Goal: Transaction & Acquisition: Purchase product/service

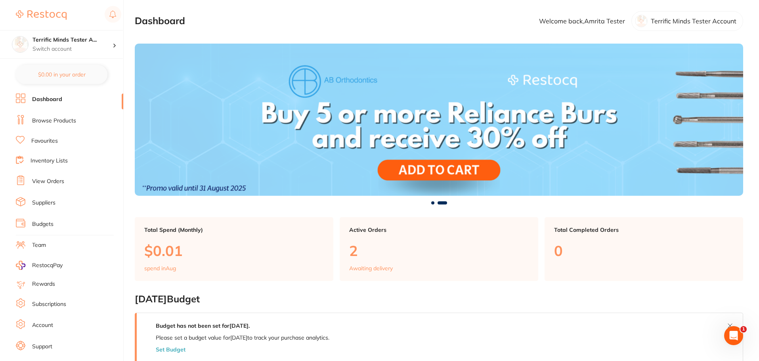
click at [54, 142] on link "Favourites" at bounding box center [44, 141] width 27 height 8
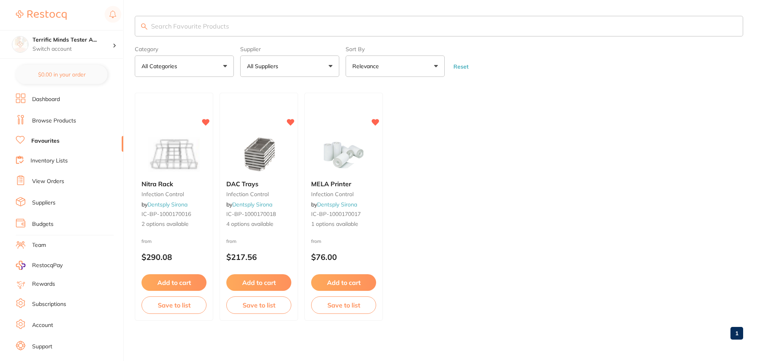
click at [64, 122] on link "Browse Products" at bounding box center [54, 121] width 44 height 8
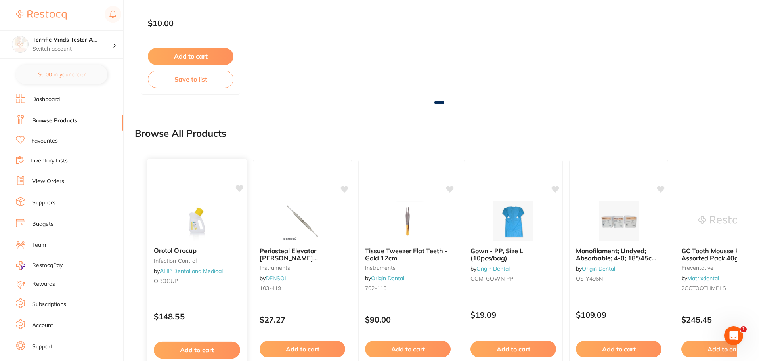
click at [241, 189] on icon at bounding box center [240, 188] width 8 height 7
click at [346, 189] on icon at bounding box center [345, 188] width 8 height 7
click at [451, 187] on icon at bounding box center [451, 188] width 8 height 7
click at [555, 189] on icon at bounding box center [556, 188] width 8 height 7
click at [660, 188] on icon at bounding box center [661, 188] width 8 height 7
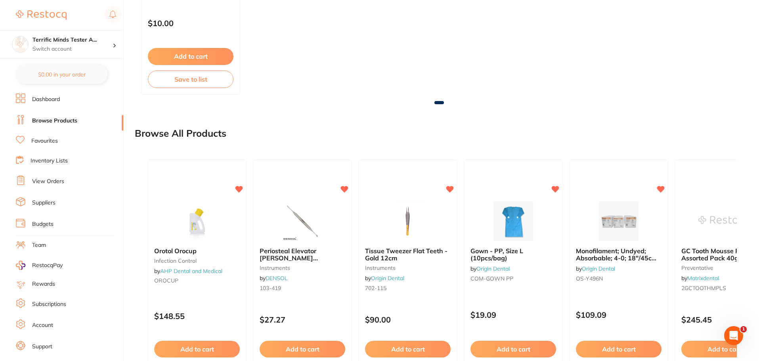
click at [46, 143] on link "Favourites" at bounding box center [44, 141] width 27 height 8
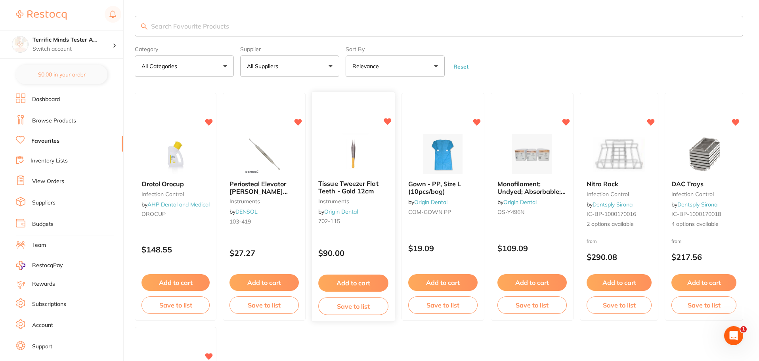
click at [389, 120] on icon at bounding box center [388, 121] width 8 height 7
click at [566, 121] on icon at bounding box center [566, 121] width 8 height 7
click at [207, 122] on icon at bounding box center [209, 122] width 8 height 8
click at [58, 122] on link "Browse Products" at bounding box center [54, 121] width 44 height 8
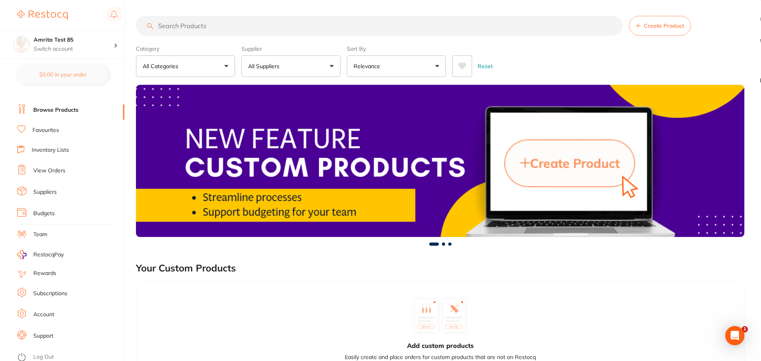
scroll to position [13, 0]
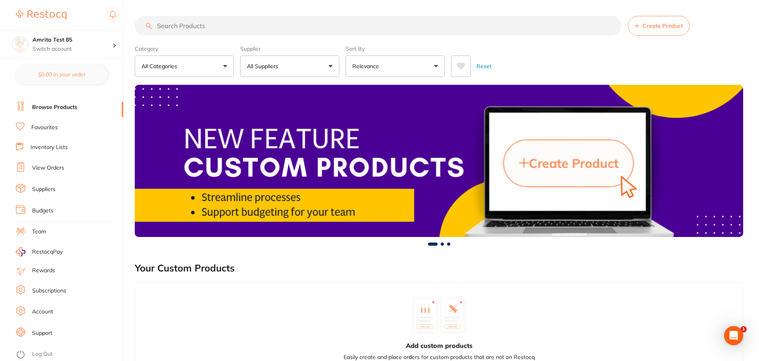
click at [34, 352] on link "Log Out" at bounding box center [42, 354] width 21 height 8
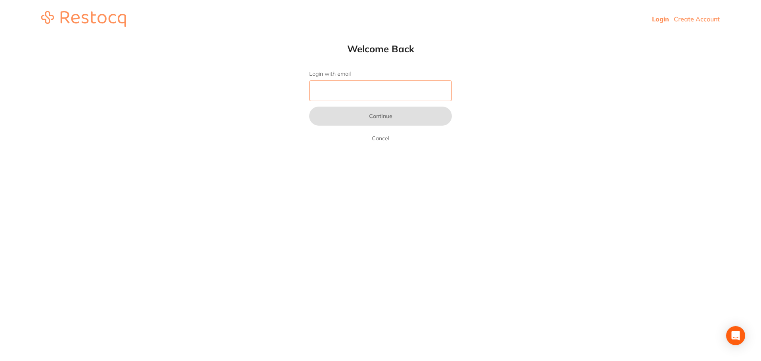
click at [338, 86] on input "Login with email" at bounding box center [380, 90] width 143 height 21
paste input "amrita+79@terrificminds.com"
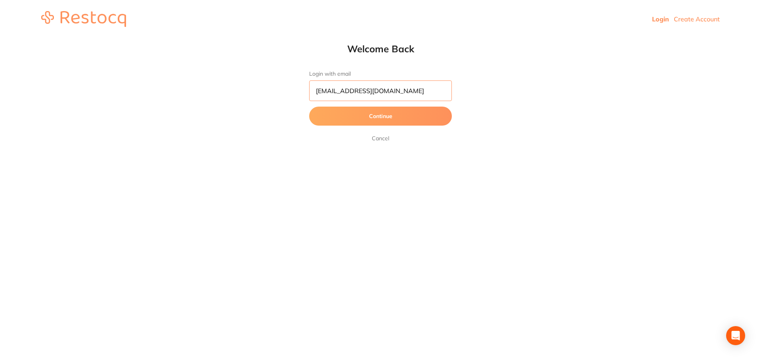
type input "amrita+79@terrificminds.com"
click at [309, 107] on button "Continue" at bounding box center [380, 116] width 143 height 19
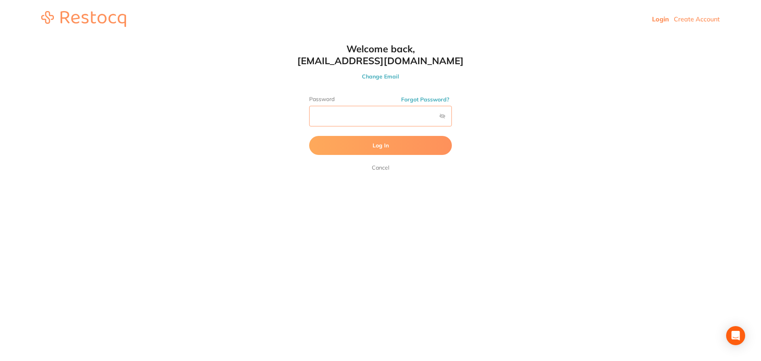
click at [309, 136] on button "Log In" at bounding box center [380, 145] width 143 height 19
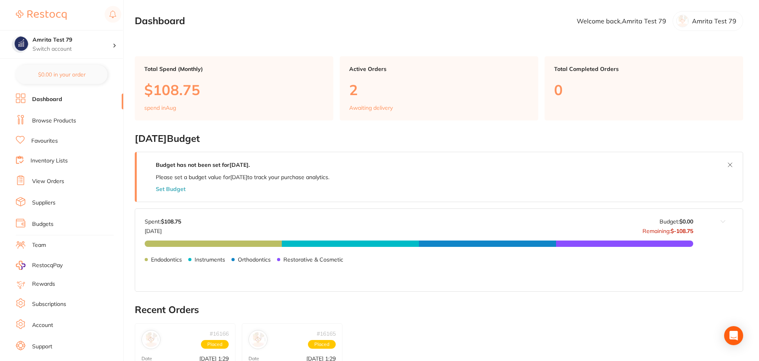
click at [55, 177] on li "View Orders" at bounding box center [69, 182] width 107 height 12
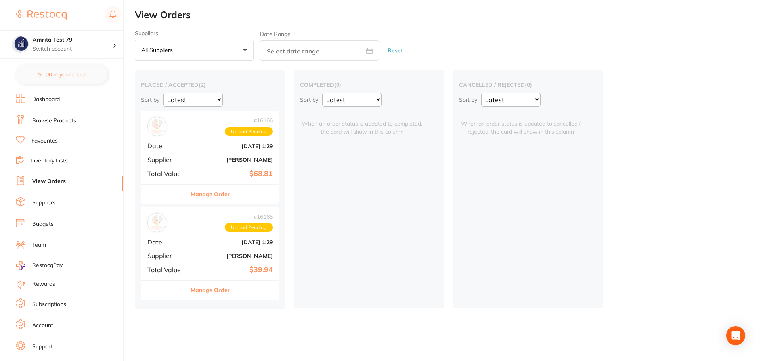
click at [218, 197] on button "Manage Order" at bounding box center [210, 194] width 39 height 19
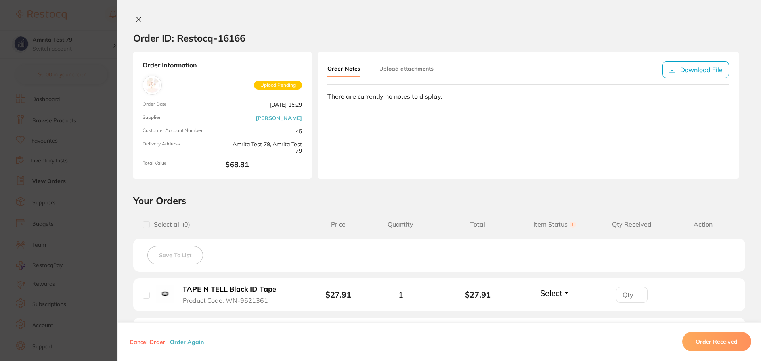
click at [51, 219] on section "Order ID: Restocq- 16166 Order Information Upload Pending Order Date Aug 9 2025…" at bounding box center [380, 180] width 761 height 361
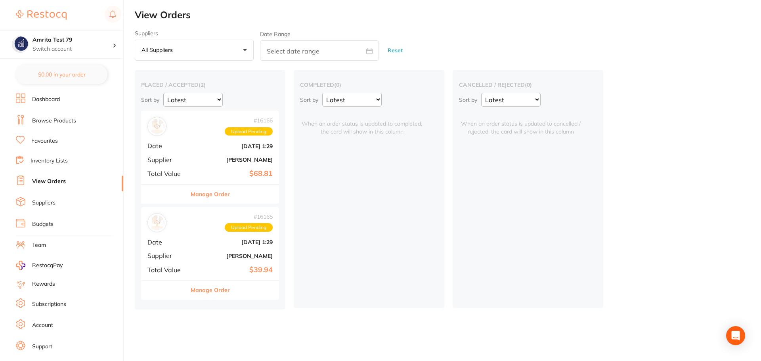
click at [209, 291] on button "Manage Order" at bounding box center [210, 290] width 39 height 19
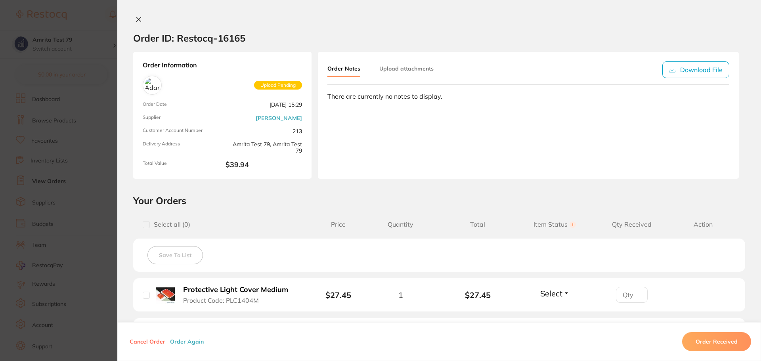
click at [72, 234] on section "Order ID: Restocq- 16165 Order Information Upload Pending Order Date Aug 9 2025…" at bounding box center [380, 180] width 761 height 361
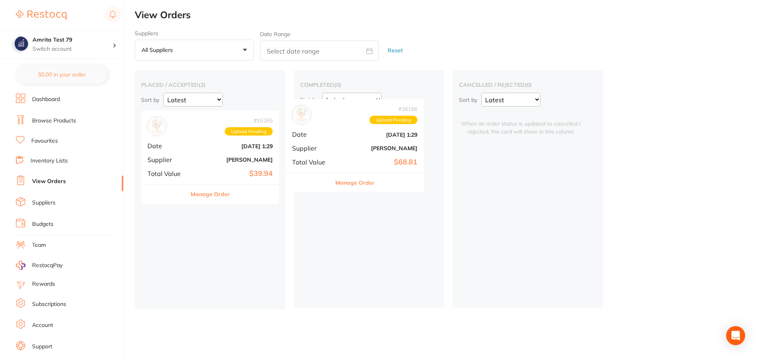
drag, startPoint x: 197, startPoint y: 153, endPoint x: 342, endPoint y: 139, distance: 145.4
click at [342, 139] on div "placed / accepted ( 2 ) Sort by Latest Notification # 16166 Upload Pending Date…" at bounding box center [448, 189] width 626 height 239
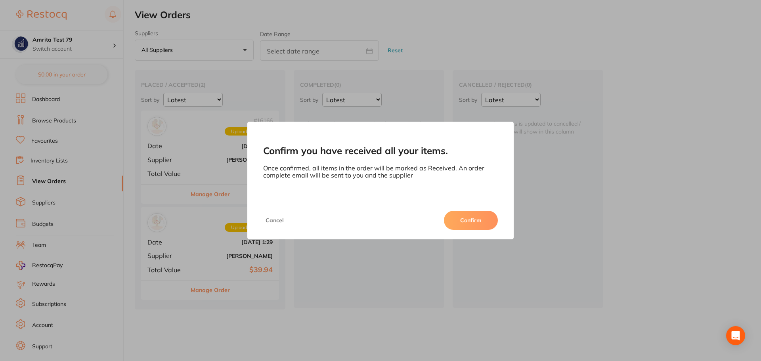
click at [466, 220] on button "Confirm" at bounding box center [471, 220] width 54 height 19
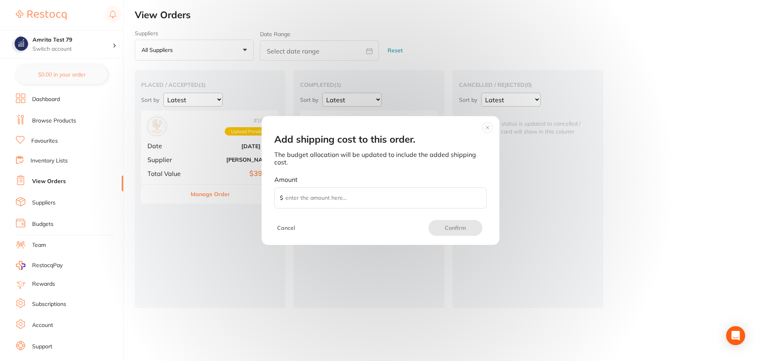
click at [282, 229] on button "Cancel" at bounding box center [286, 228] width 23 height 16
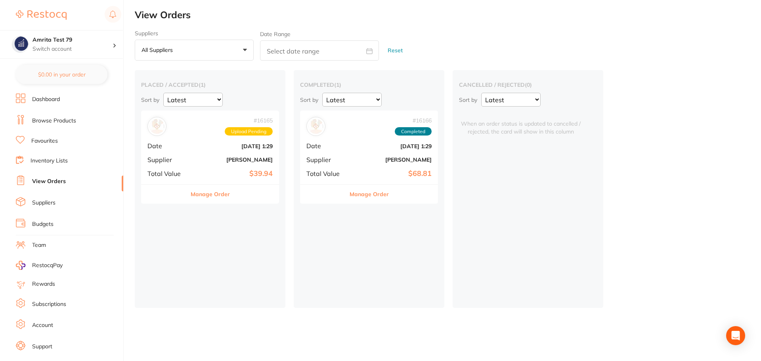
click at [251, 135] on span "Upload Pending" at bounding box center [249, 131] width 48 height 9
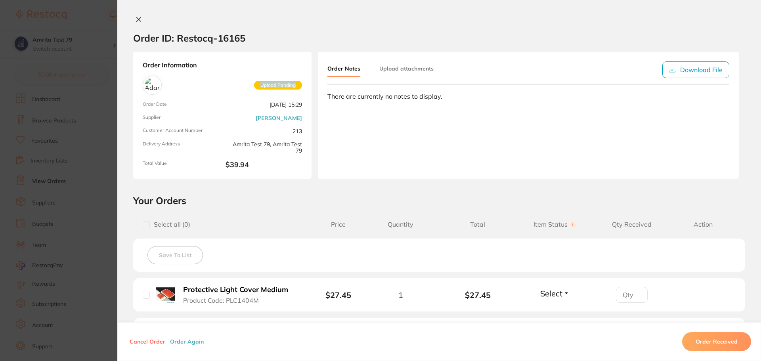
drag, startPoint x: 258, startPoint y: 83, endPoint x: 298, endPoint y: 82, distance: 39.6
click at [298, 82] on span "Upload Pending" at bounding box center [278, 85] width 48 height 9
copy span "Upload Pending"
click at [426, 158] on div "Order Notes Upload attachments Download File There are currently no notes to di…" at bounding box center [528, 115] width 421 height 127
click at [139, 18] on icon at bounding box center [139, 19] width 6 height 6
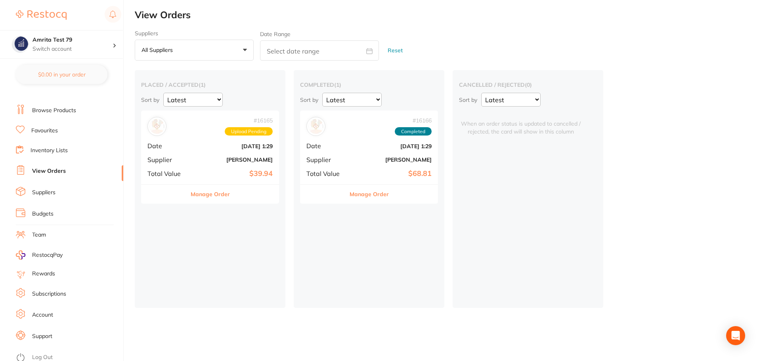
scroll to position [13, 0]
click at [38, 352] on link "Log Out" at bounding box center [42, 354] width 21 height 8
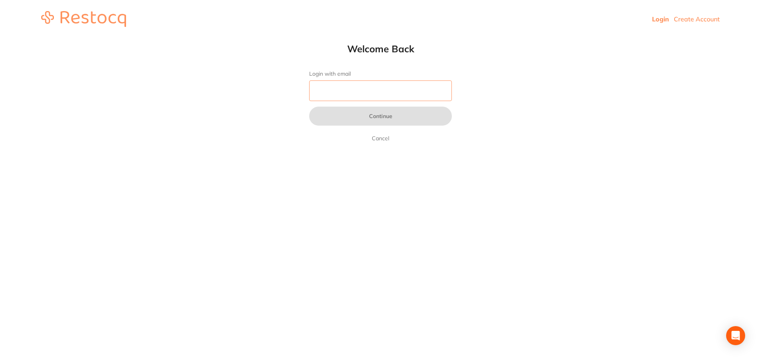
click at [377, 95] on input "Login with email" at bounding box center [380, 90] width 143 height 21
paste input "amrita+78@terrificminds.com"
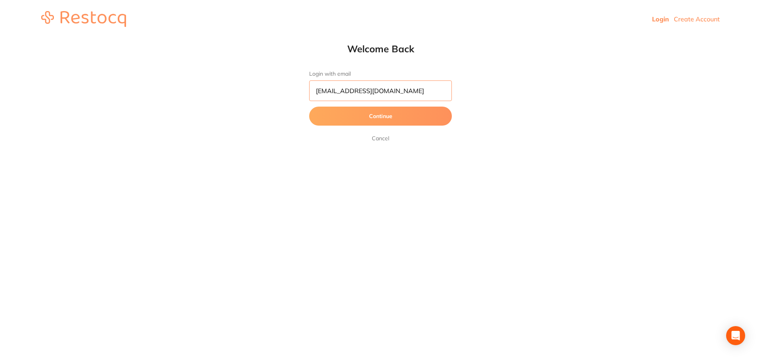
type input "amrita+78@terrificminds.com"
click at [365, 118] on button "Continue" at bounding box center [380, 116] width 143 height 19
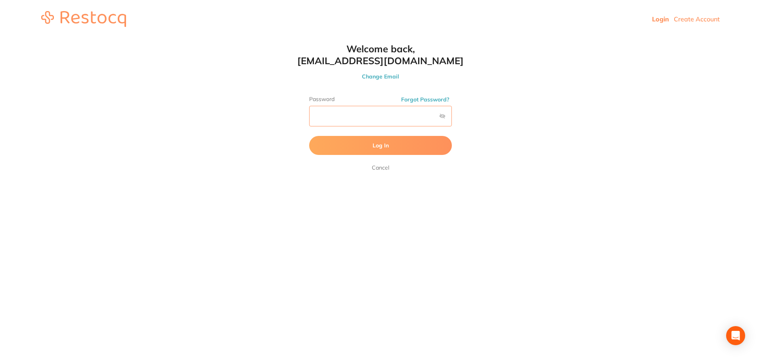
click at [309, 136] on button "Log In" at bounding box center [380, 145] width 143 height 19
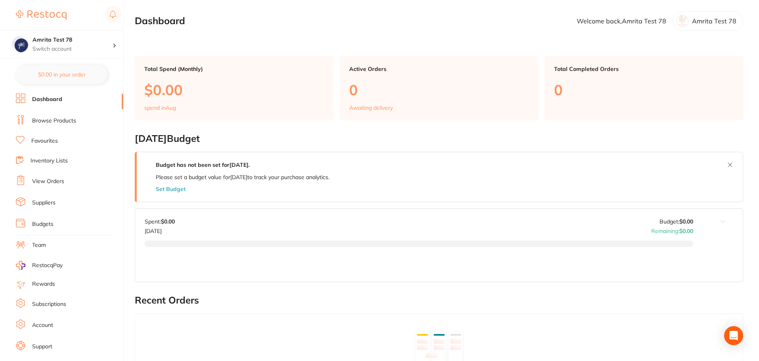
click at [60, 122] on link "Browse Products" at bounding box center [54, 121] width 44 height 8
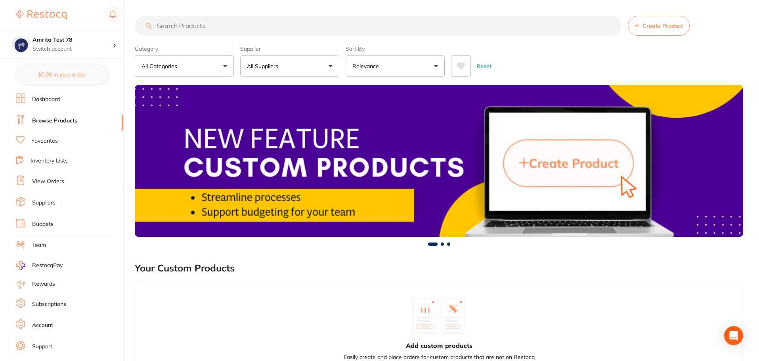
click at [284, 71] on button "All Suppliers" at bounding box center [289, 65] width 99 height 21
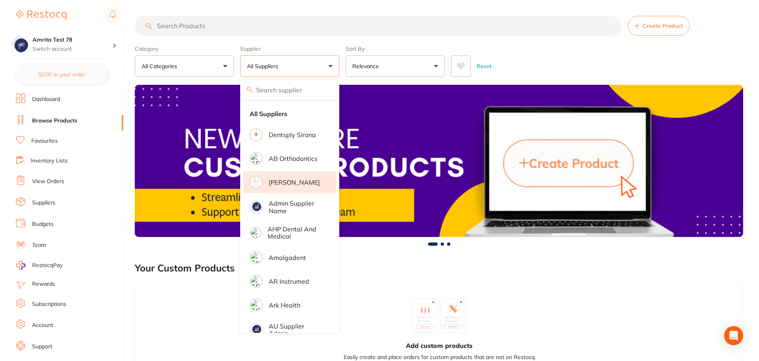
click at [293, 185] on p "[PERSON_NAME]" at bounding box center [294, 182] width 51 height 7
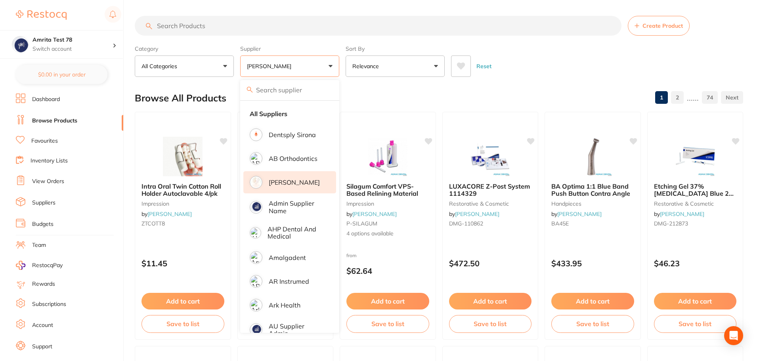
click at [342, 63] on div "Category All Categories All Categories anaesthetic articulating burs crown & br…" at bounding box center [439, 59] width 608 height 35
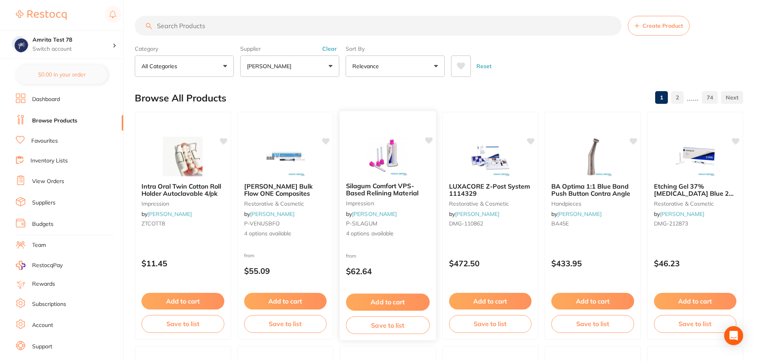
click at [409, 270] on p "$62.64" at bounding box center [388, 271] width 84 height 9
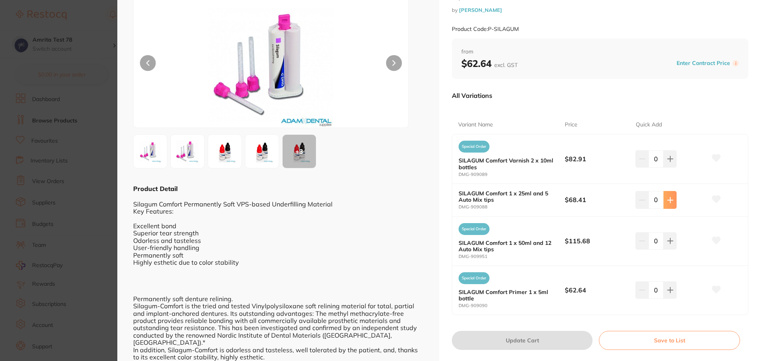
scroll to position [119, 0]
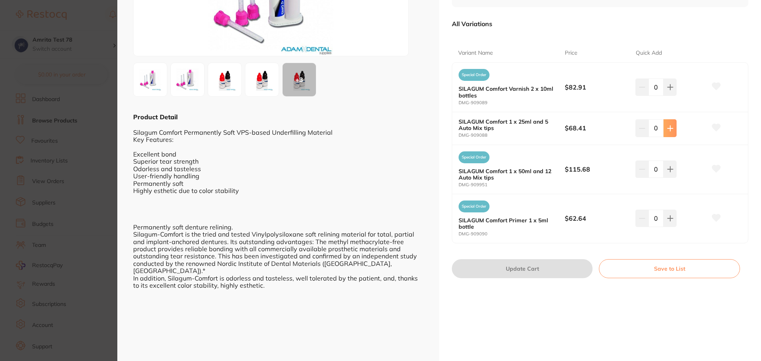
click at [670, 130] on icon at bounding box center [670, 128] width 6 height 6
type input "1"
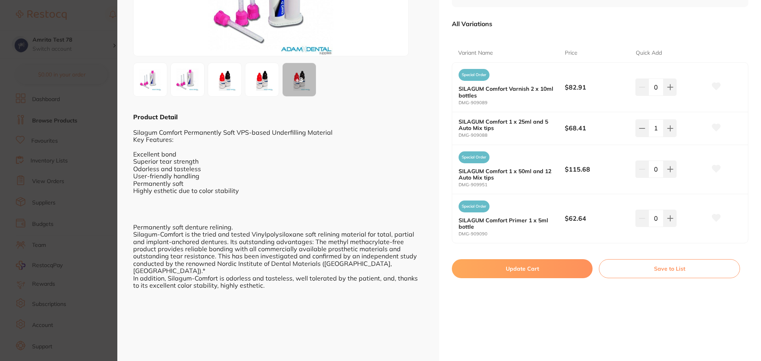
click at [562, 276] on button "Update Cart" at bounding box center [522, 268] width 141 height 19
checkbox input "false"
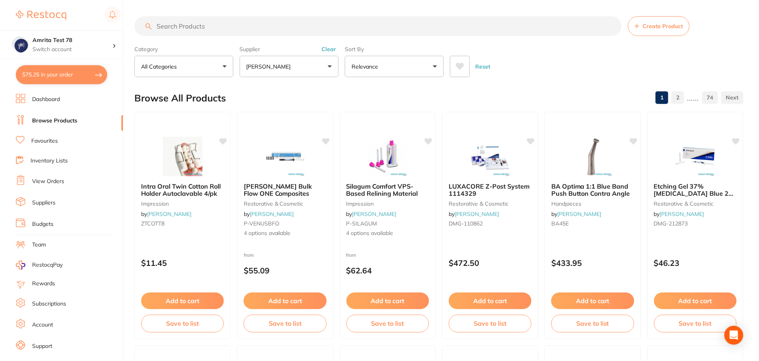
scroll to position [2, 0]
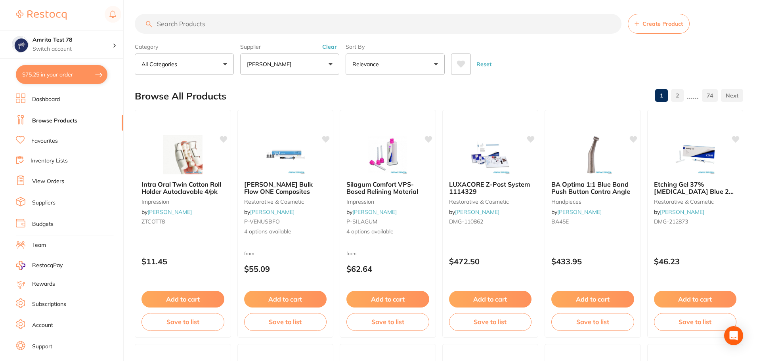
click at [276, 63] on p "[PERSON_NAME]" at bounding box center [271, 64] width 48 height 8
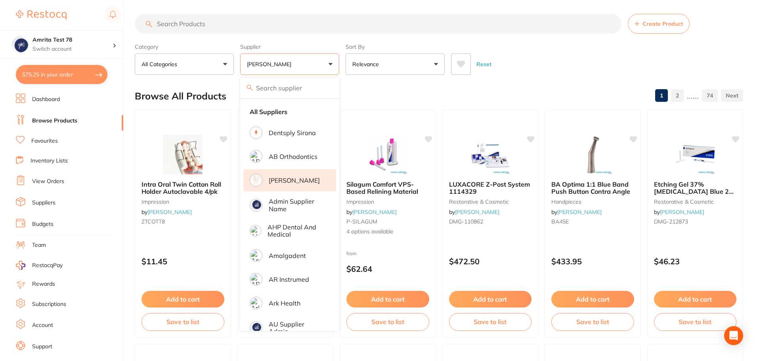
click at [304, 178] on p "[PERSON_NAME]" at bounding box center [294, 180] width 51 height 7
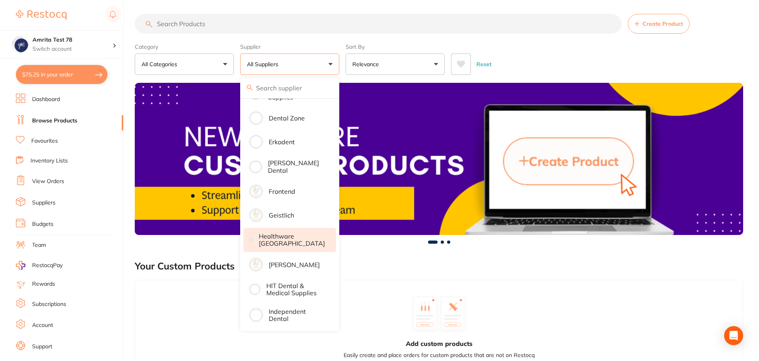
scroll to position [357, 0]
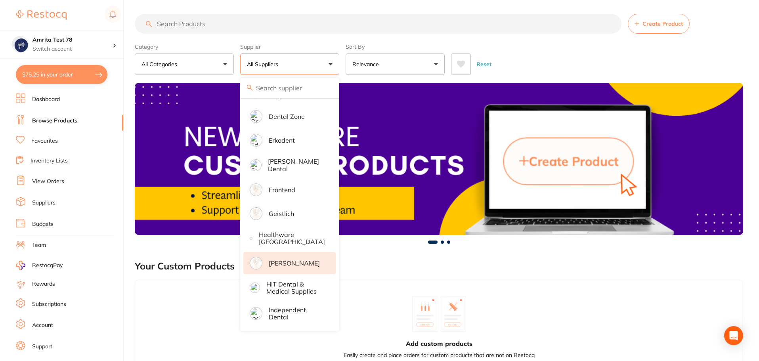
click at [306, 260] on p "[PERSON_NAME]" at bounding box center [294, 263] width 51 height 7
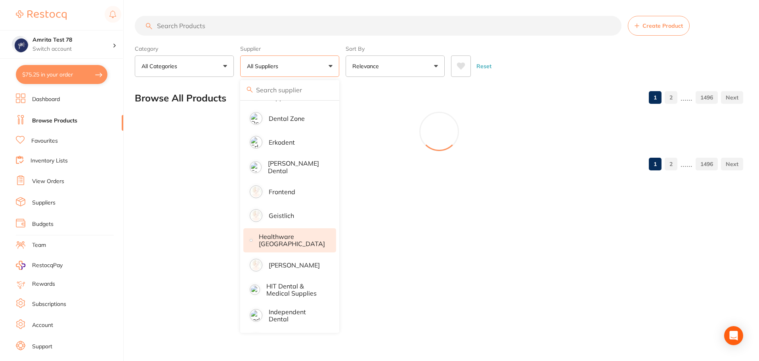
scroll to position [0, 0]
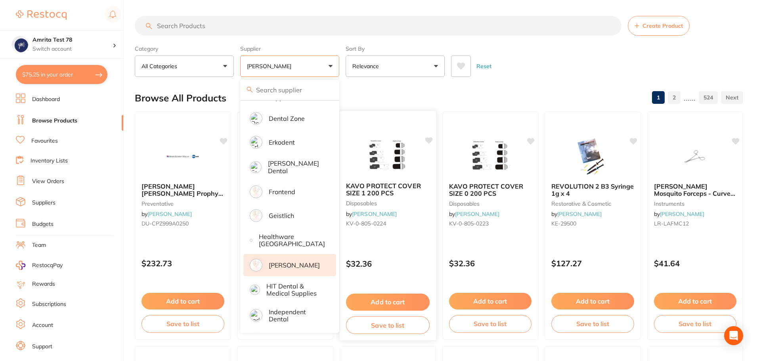
click at [342, 67] on div "Category All Categories All Categories 3D Printing anaesthetic articulating bur…" at bounding box center [439, 59] width 608 height 35
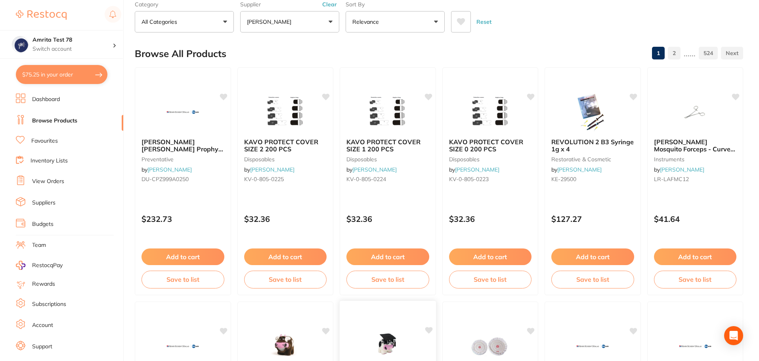
scroll to position [198, 0]
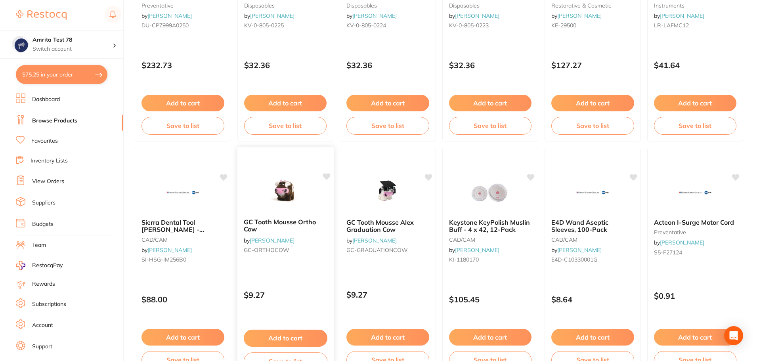
click at [309, 317] on div "GC Tooth Mousse Ortho Cow by Henry Schein Halas GC-ORTHOCOW $9.27 Add to cart S…" at bounding box center [285, 262] width 97 height 230
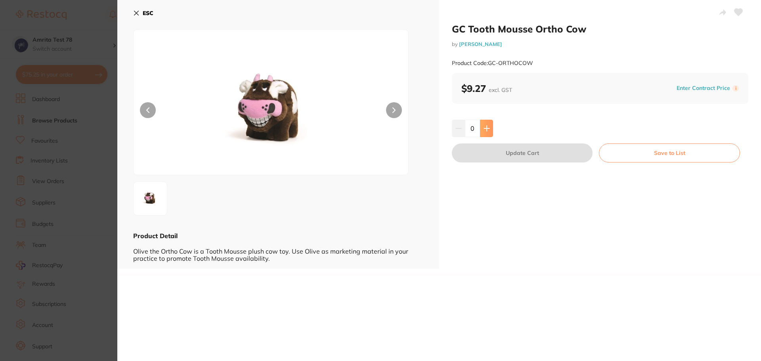
click at [485, 136] on button at bounding box center [486, 128] width 13 height 17
type input "1"
click at [499, 150] on button "Update Cart" at bounding box center [522, 152] width 141 height 19
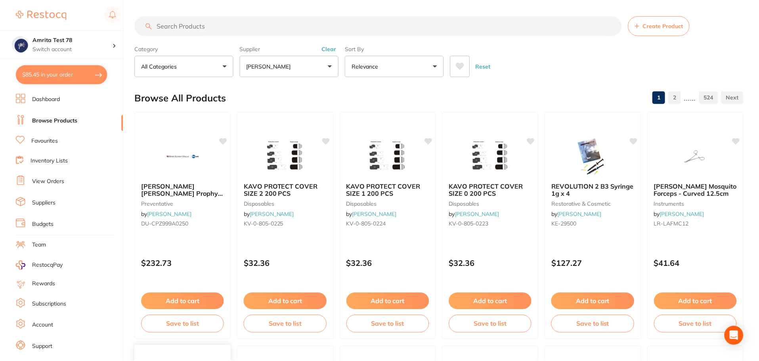
scroll to position [198, 0]
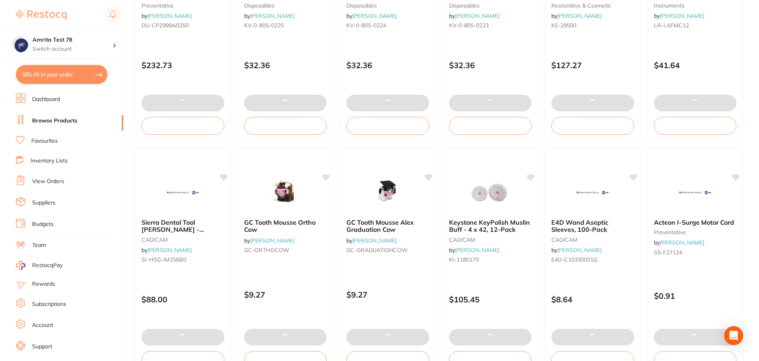
click at [78, 71] on button "$85.45 in your order" at bounding box center [62, 74] width 92 height 19
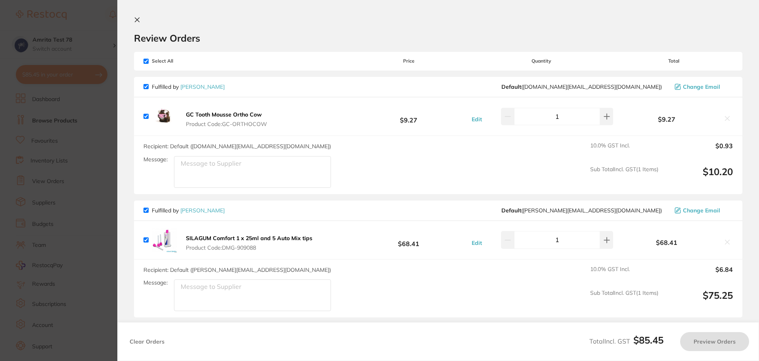
checkbox input "true"
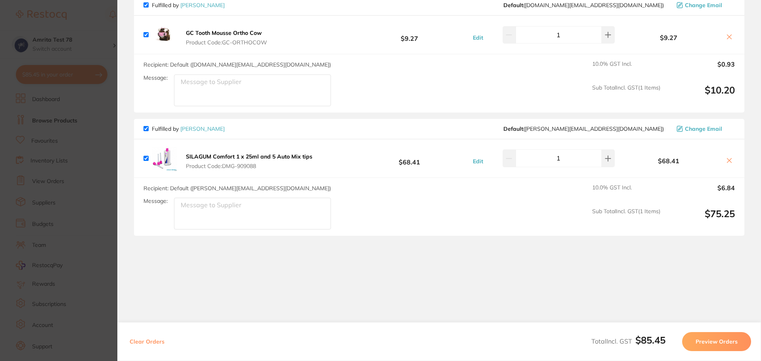
scroll to position [0, 0]
click at [720, 336] on button "Preview Orders" at bounding box center [716, 341] width 69 height 19
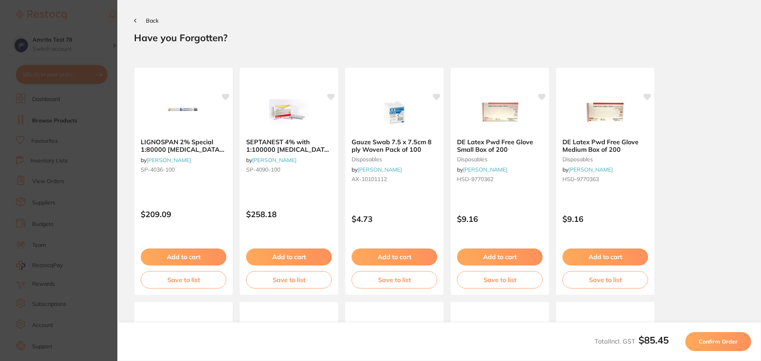
click at [719, 340] on span "Confirm Order" at bounding box center [718, 341] width 39 height 7
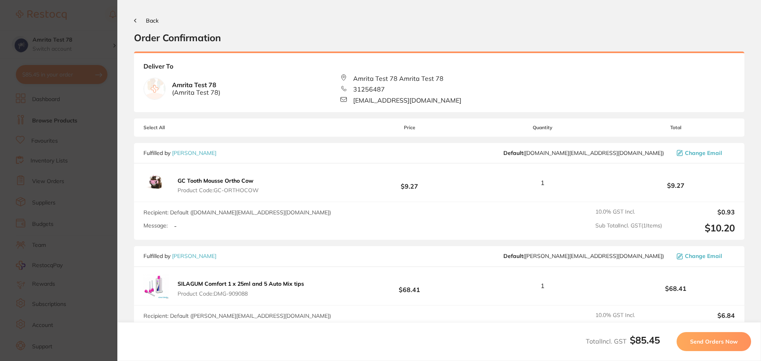
click at [719, 340] on span "Send Orders Now" at bounding box center [714, 341] width 48 height 7
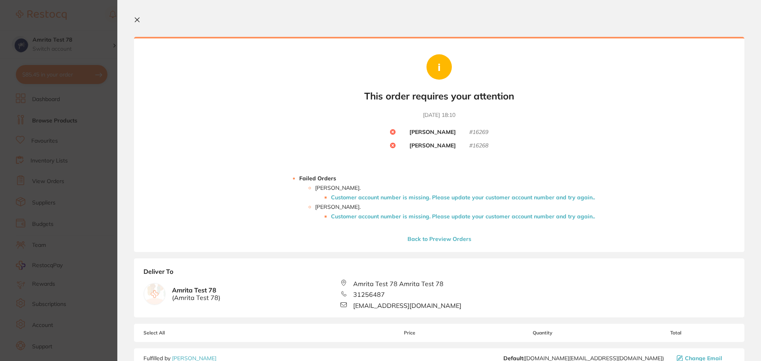
click at [384, 197] on li "Customer account number is missing. Please update your customer account number …" at bounding box center [463, 197] width 264 height 6
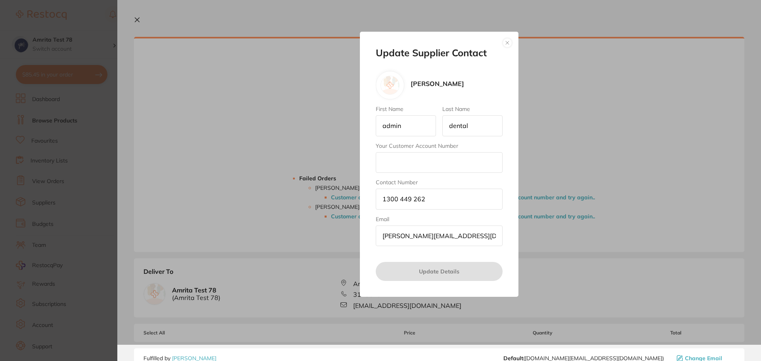
click at [394, 166] on input "Your Customer Account Number" at bounding box center [439, 162] width 127 height 21
type input "342"
click at [408, 271] on button "Update Details" at bounding box center [439, 271] width 127 height 19
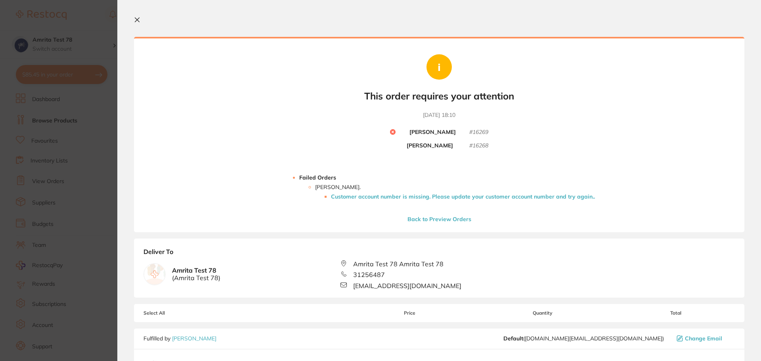
click at [420, 195] on li "Henry Schein Halas . Customer account number is missing. Please update your cus…" at bounding box center [455, 192] width 280 height 16
click at [420, 195] on li "Customer account number is missing. Please update your customer account number …" at bounding box center [463, 196] width 264 height 6
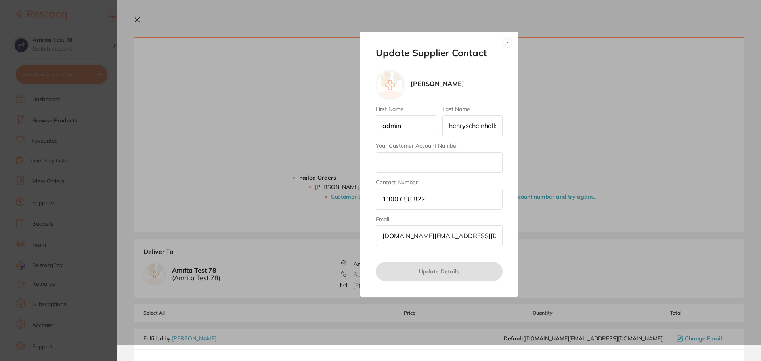
drag, startPoint x: 414, startPoint y: 160, endPoint x: 416, endPoint y: 168, distance: 9.0
click at [414, 160] on input "Your Customer Account Number" at bounding box center [439, 162] width 127 height 21
type input "12"
click at [425, 268] on button "Update Details" at bounding box center [439, 271] width 127 height 19
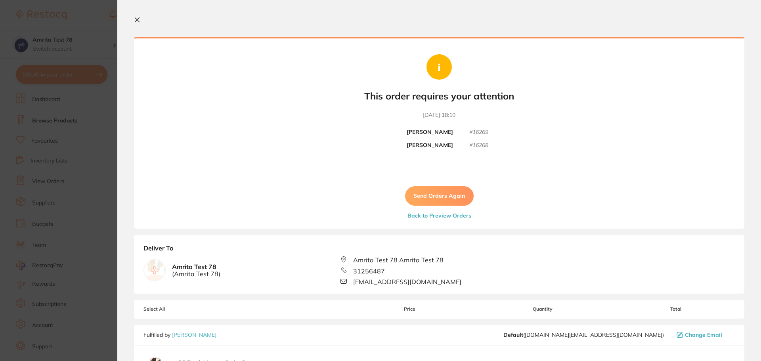
click at [439, 196] on button "Send Orders Again" at bounding box center [439, 195] width 69 height 19
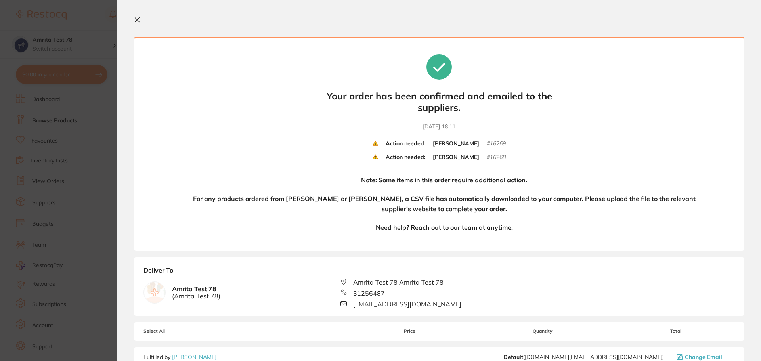
click at [137, 21] on icon at bounding box center [137, 20] width 6 height 6
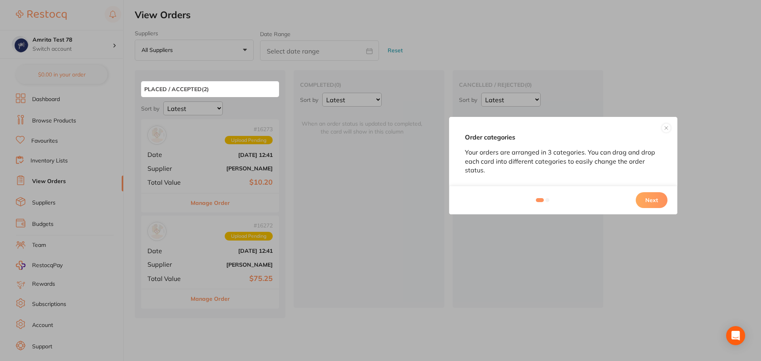
click at [652, 201] on button "Next" at bounding box center [652, 200] width 32 height 16
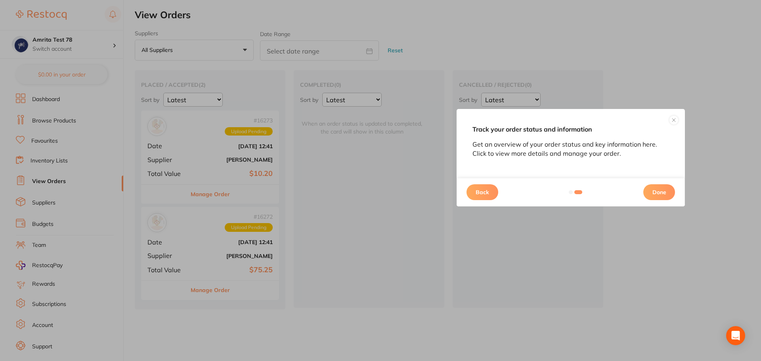
click at [652, 195] on button "Done" at bounding box center [659, 192] width 32 height 16
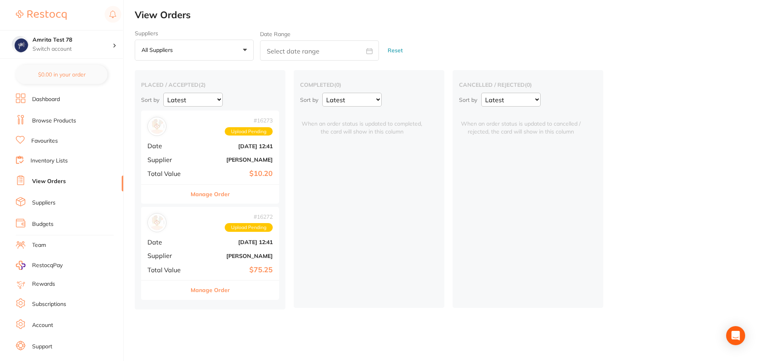
click at [220, 170] on b "$10.20" at bounding box center [232, 174] width 79 height 8
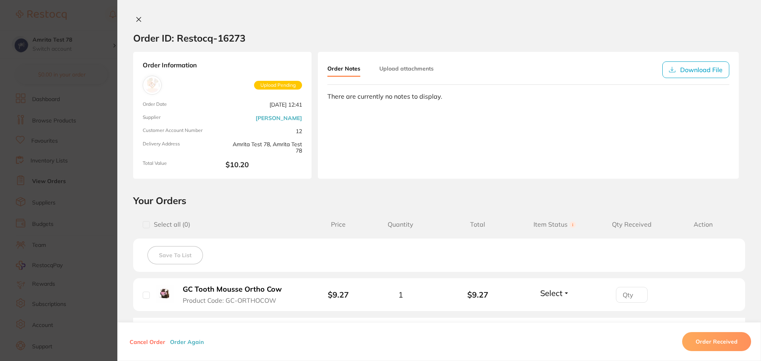
click at [403, 72] on button "Upload attachments" at bounding box center [406, 68] width 54 height 14
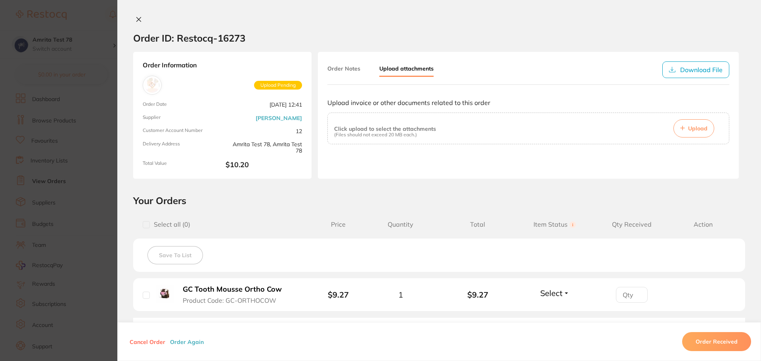
click at [340, 71] on button "Order Notes" at bounding box center [343, 68] width 33 height 14
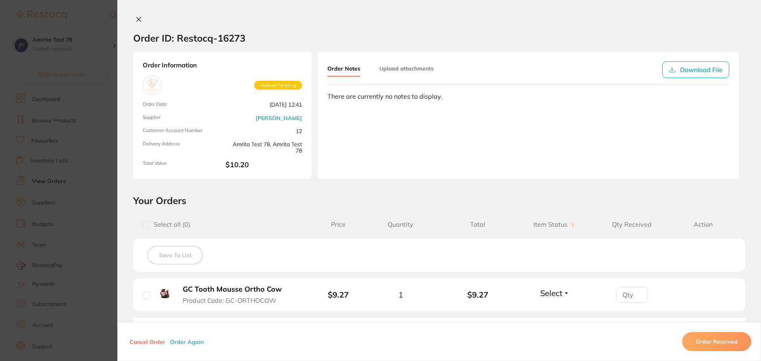
click at [403, 65] on button "Upload attachments" at bounding box center [406, 68] width 54 height 14
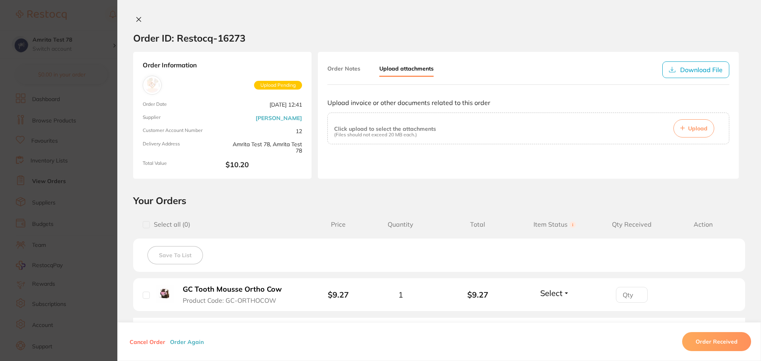
click at [350, 71] on button "Order Notes" at bounding box center [343, 68] width 33 height 14
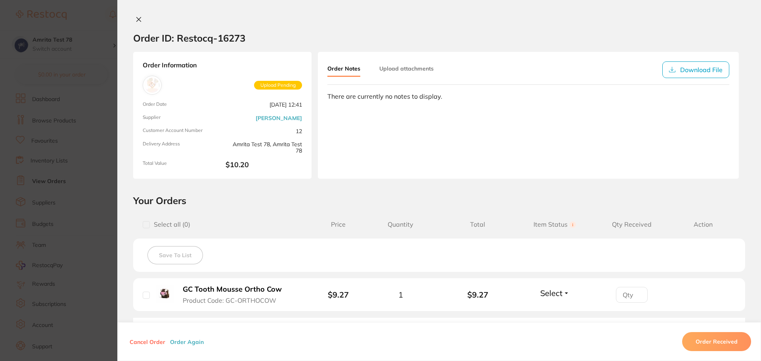
drag, startPoint x: 389, startPoint y: 71, endPoint x: 431, endPoint y: 84, distance: 43.5
click at [389, 71] on button "Upload attachments" at bounding box center [406, 68] width 54 height 14
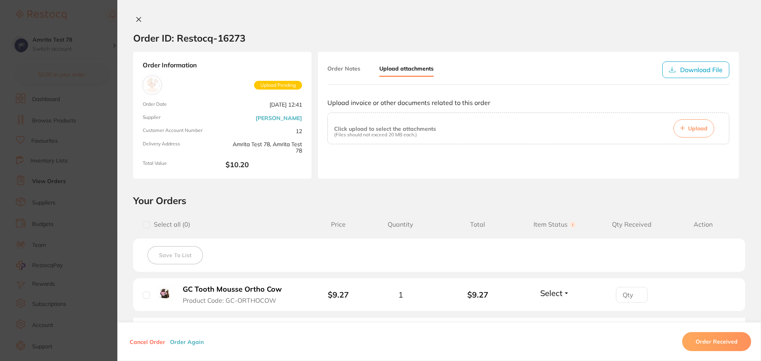
click at [688, 130] on span "Upload" at bounding box center [697, 128] width 19 height 7
click at [699, 126] on span "Upload" at bounding box center [697, 128] width 19 height 7
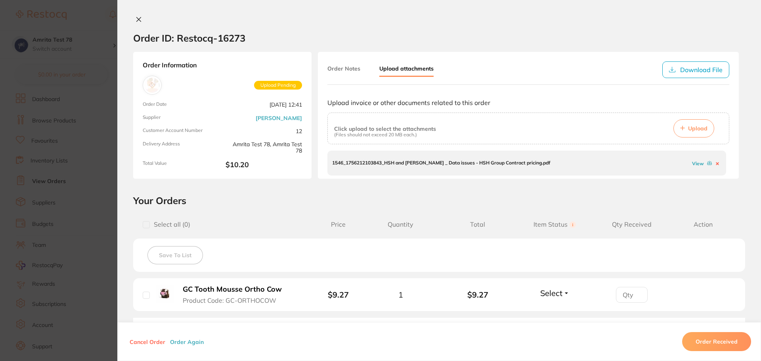
click at [347, 71] on button "Order Notes" at bounding box center [343, 68] width 33 height 14
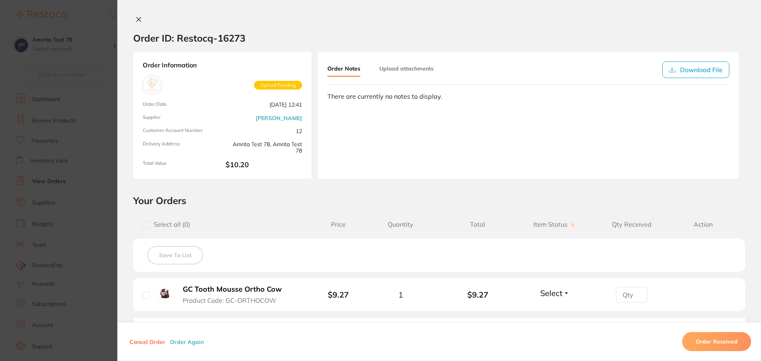
click at [134, 21] on button at bounding box center [138, 20] width 11 height 8
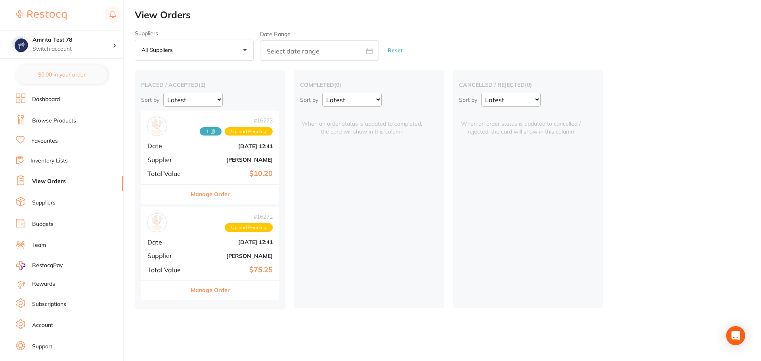
click at [210, 240] on b "Aug 26 2025, 12:41" at bounding box center [232, 242] width 79 height 6
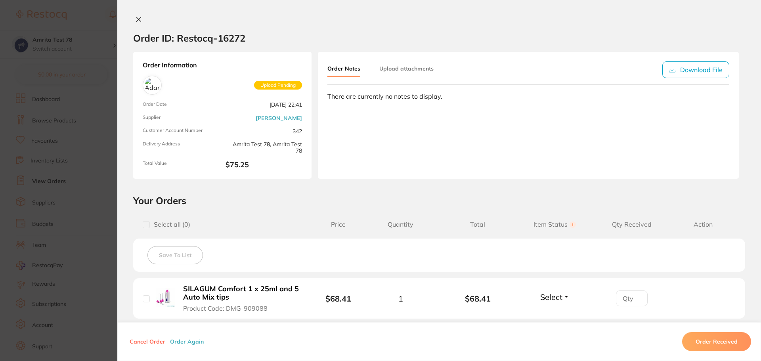
click at [94, 224] on section "Order ID: Restocq- 16272 Order Information Upload Pending Order Date Aug 26 202…" at bounding box center [380, 180] width 761 height 361
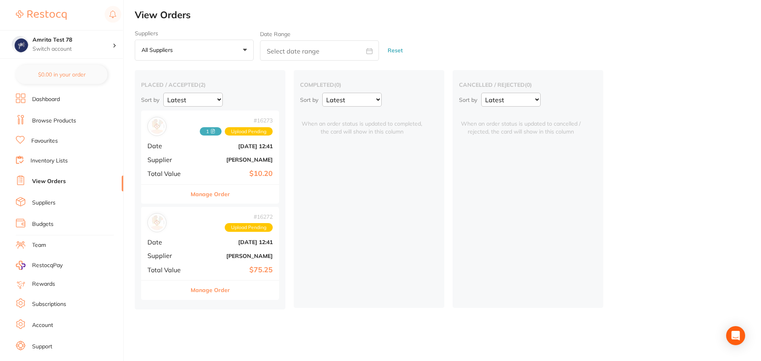
click at [195, 103] on select "Latest Notification" at bounding box center [192, 100] width 59 height 14
click at [163, 93] on select "Latest Notification" at bounding box center [192, 100] width 59 height 14
click at [195, 98] on select "Latest Notification" at bounding box center [192, 100] width 59 height 14
select select "Latest"
click at [163, 93] on select "Latest Notification" at bounding box center [192, 100] width 59 height 14
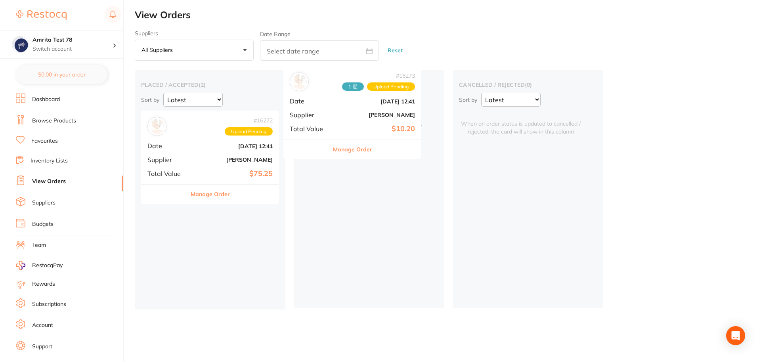
drag, startPoint x: 210, startPoint y: 168, endPoint x: 366, endPoint y: 140, distance: 158.3
click at [366, 140] on div "placed / accepted ( 2 ) Sort by Latest Notification # 16273 1 Upload Pending Da…" at bounding box center [448, 189] width 626 height 239
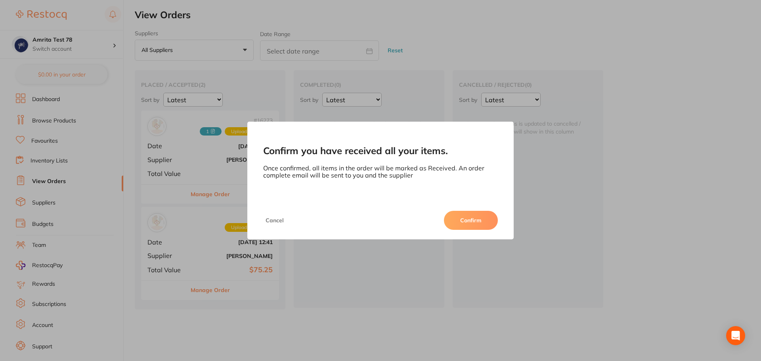
click at [268, 223] on button "Cancel" at bounding box center [274, 220] width 23 height 19
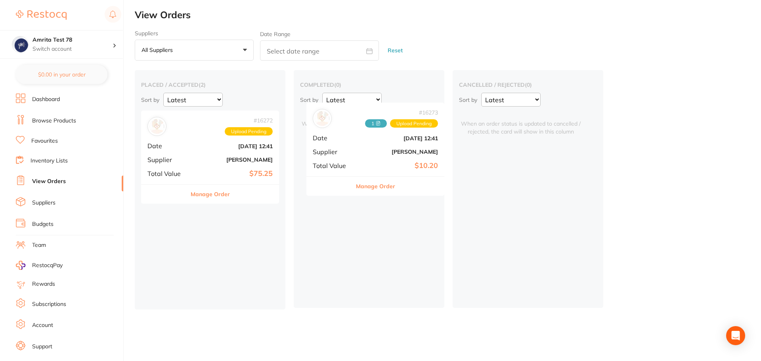
drag, startPoint x: 204, startPoint y: 168, endPoint x: 365, endPoint y: 158, distance: 160.8
click at [368, 156] on div "placed / accepted ( 2 ) Sort by Latest Notification # 16273 1 Upload Pending Da…" at bounding box center [448, 189] width 626 height 239
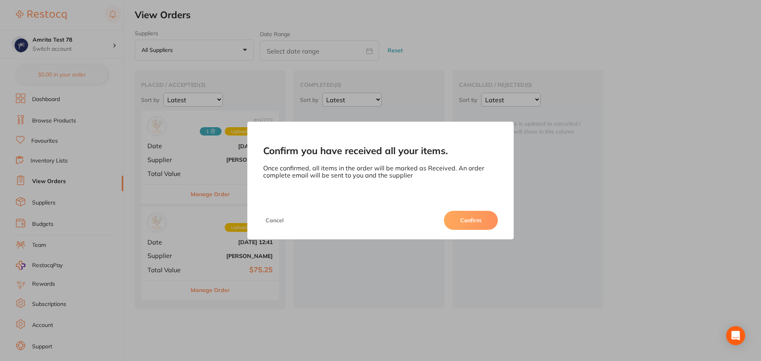
click at [458, 217] on button "Confirm" at bounding box center [471, 220] width 54 height 19
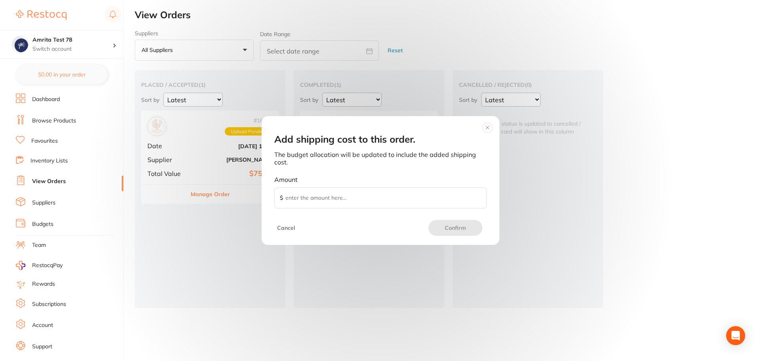
click at [289, 226] on button "Cancel" at bounding box center [286, 228] width 23 height 16
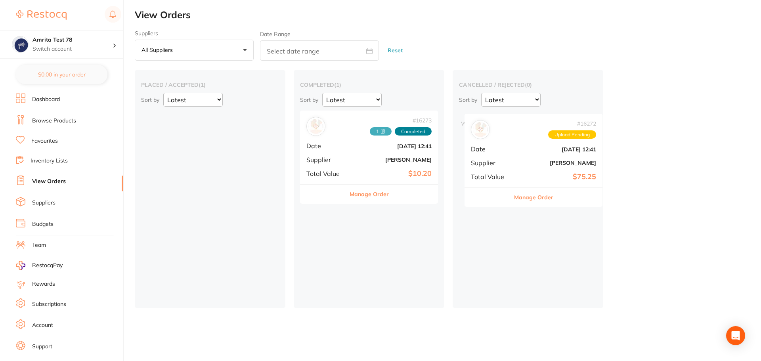
drag, startPoint x: 225, startPoint y: 162, endPoint x: 548, endPoint y: 163, distance: 323.4
click at [548, 163] on div "placed / accepted ( 1 ) Sort by Latest Notification # 16272 Upload Pending Date…" at bounding box center [448, 189] width 626 height 238
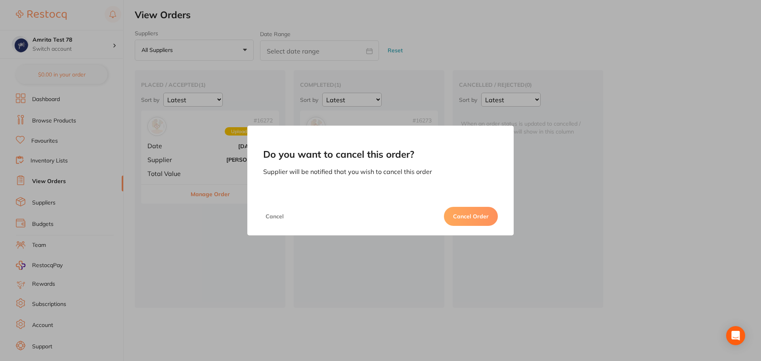
click at [459, 219] on button "Cancel Order" at bounding box center [471, 216] width 54 height 19
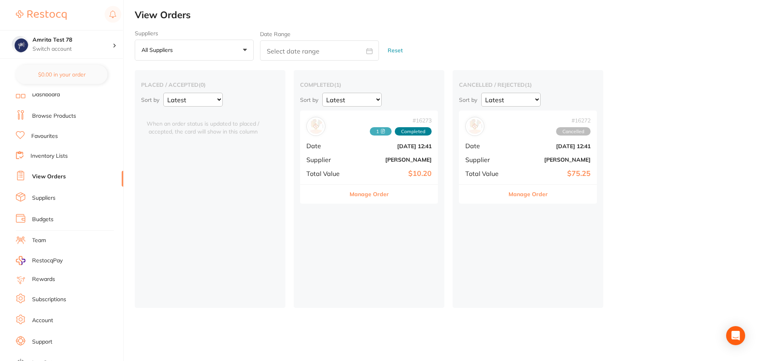
scroll to position [13, 0]
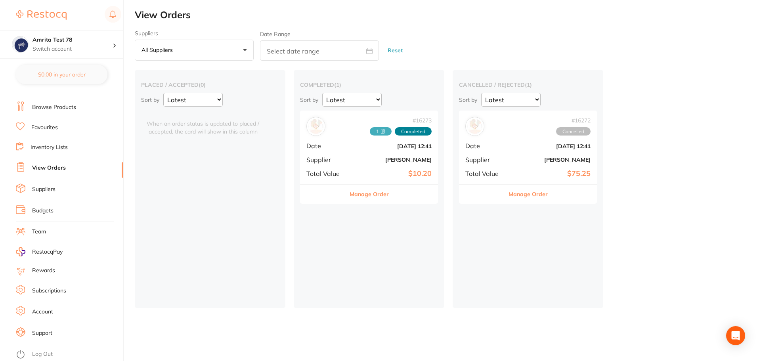
click at [53, 354] on li "Log Out" at bounding box center [68, 354] width 105 height 12
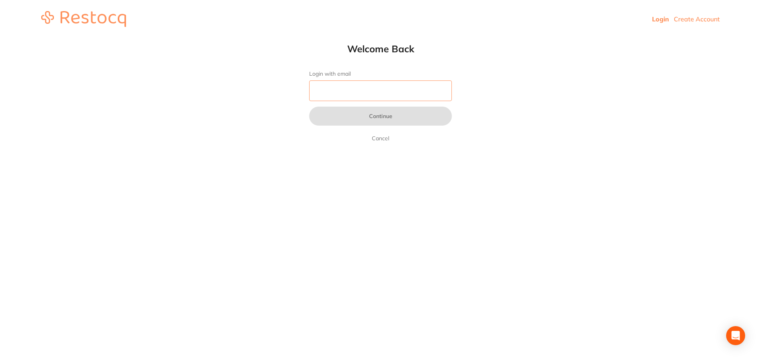
click at [336, 92] on input "Login with email" at bounding box center [380, 90] width 143 height 21
paste input "[EMAIL_ADDRESS][DOMAIN_NAME]"
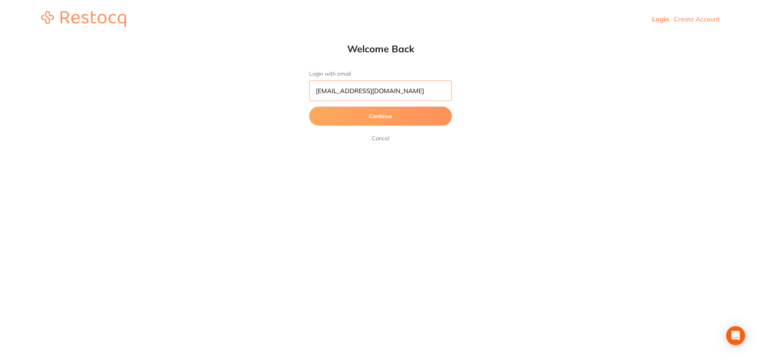
type input "[EMAIL_ADDRESS][DOMAIN_NAME]"
click at [309, 107] on button "Continue" at bounding box center [380, 116] width 143 height 19
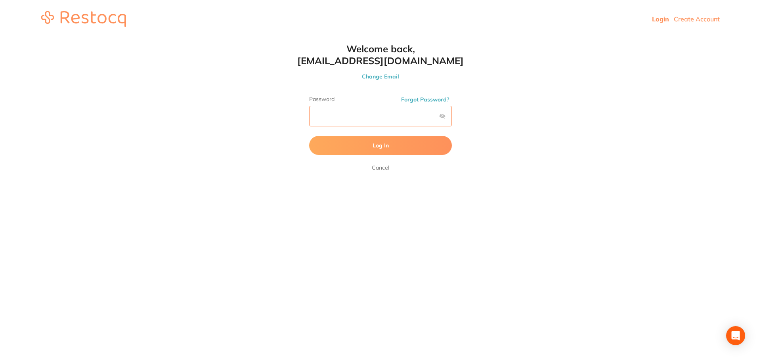
click at [309, 136] on button "Log In" at bounding box center [380, 145] width 143 height 19
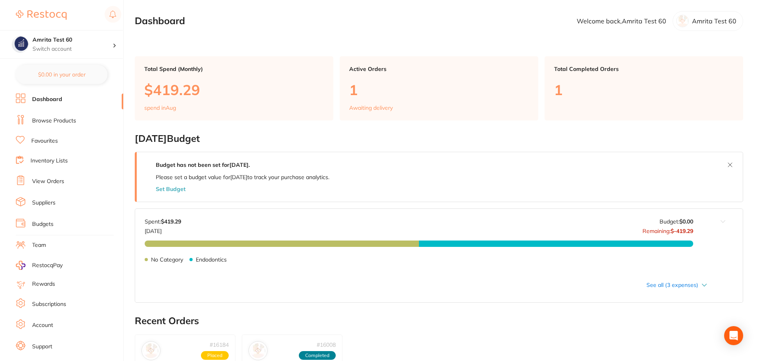
drag, startPoint x: 50, startPoint y: 183, endPoint x: 2, endPoint y: 182, distance: 48.0
click at [50, 183] on link "View Orders" at bounding box center [48, 182] width 32 height 8
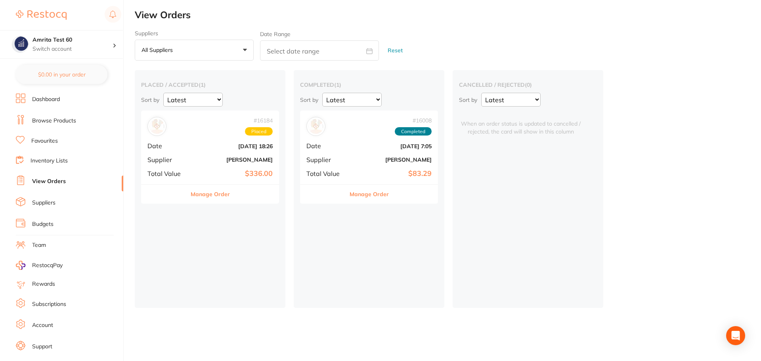
click at [355, 143] on b "Aug 6 2025, 7:05" at bounding box center [391, 146] width 79 height 6
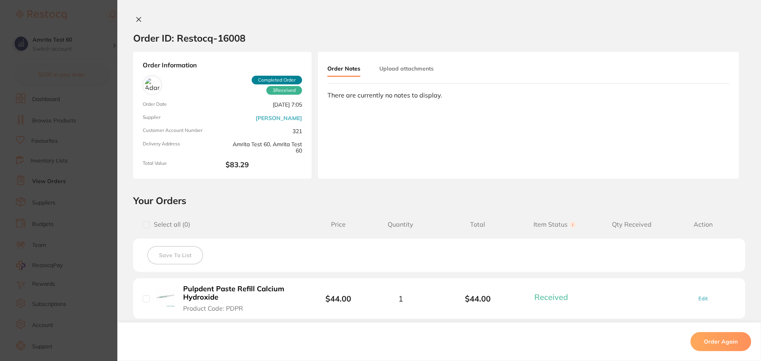
click at [53, 161] on section "Order ID: Restocq- 16008 Order Information 3 Received Completed Order Order Dat…" at bounding box center [380, 180] width 761 height 361
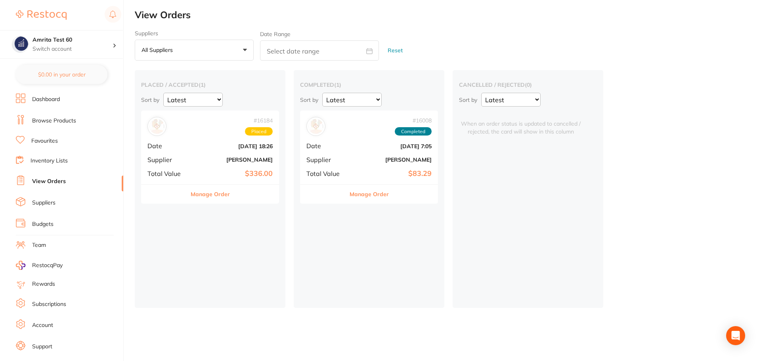
click at [203, 142] on div "# 16184 Placed Date Aug 9 2025, 18:26 Supplier Adam Dental Total Value $336.00" at bounding box center [210, 147] width 138 height 73
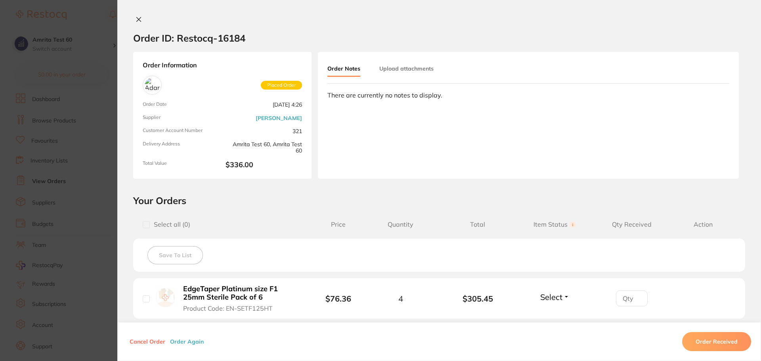
click at [90, 162] on section "Order ID: Restocq- 16184 Order Information Placed Order Order Date Aug 10 2025,…" at bounding box center [380, 180] width 761 height 361
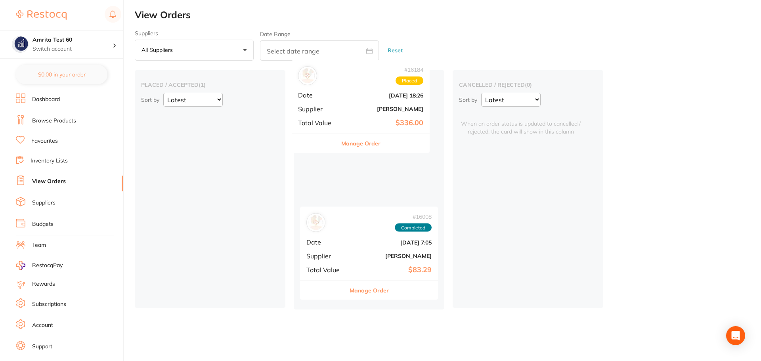
drag, startPoint x: 220, startPoint y: 159, endPoint x: 387, endPoint y: 140, distance: 167.8
click at [387, 140] on div "placed / accepted ( 1 ) Sort by Latest Notification # 16184 Placed Date Aug 9 2…" at bounding box center [448, 189] width 626 height 239
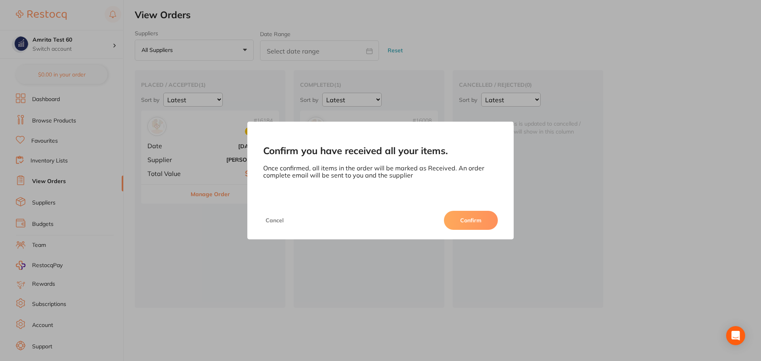
click at [464, 223] on button "Confirm" at bounding box center [471, 220] width 54 height 19
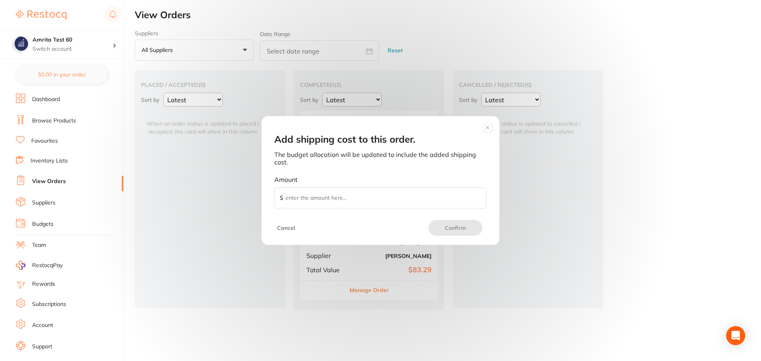
click at [290, 228] on button "Cancel" at bounding box center [286, 228] width 23 height 16
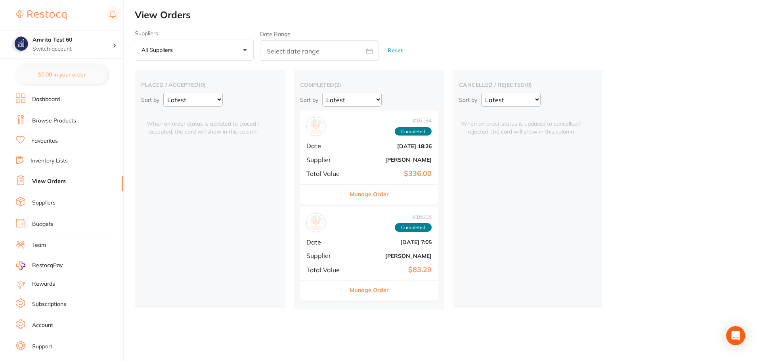
click at [72, 117] on link "Browse Products" at bounding box center [54, 121] width 44 height 8
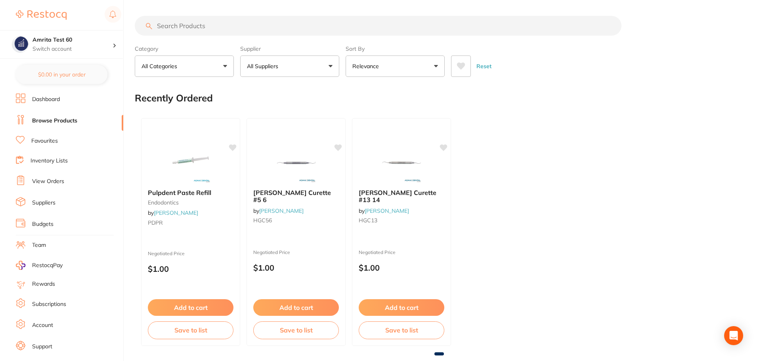
click at [203, 71] on button "All Categories" at bounding box center [184, 65] width 99 height 21
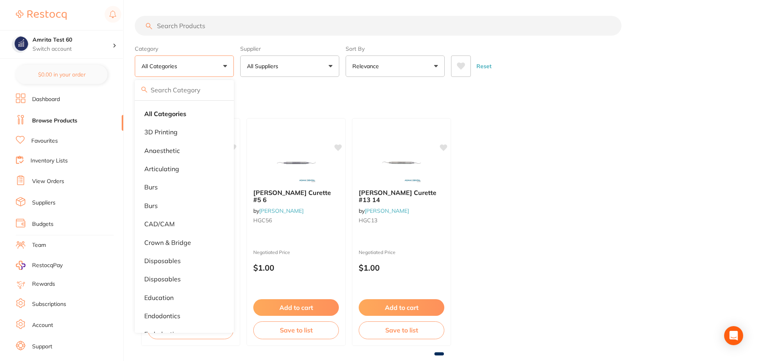
click at [281, 67] on p "All Suppliers" at bounding box center [264, 66] width 34 height 8
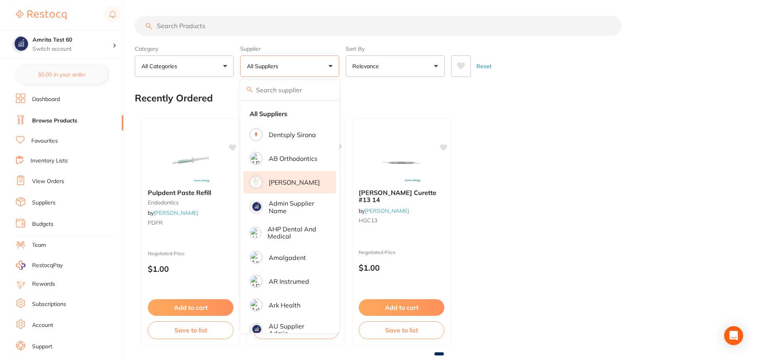
click at [290, 182] on p "[PERSON_NAME]" at bounding box center [294, 182] width 51 height 7
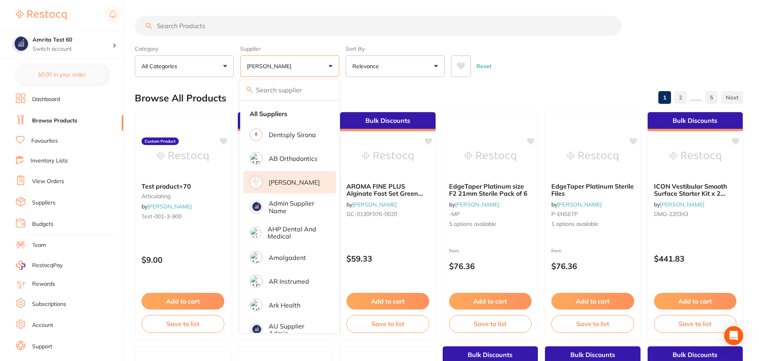
click at [342, 74] on div "Category All Categories All Categories articulating crown & bridge disposables …" at bounding box center [439, 59] width 608 height 35
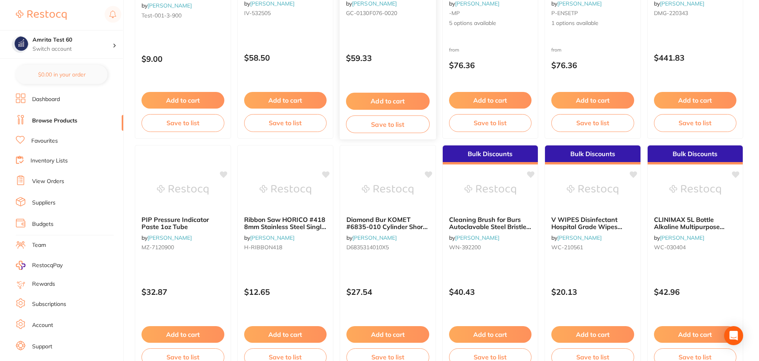
scroll to position [238, 0]
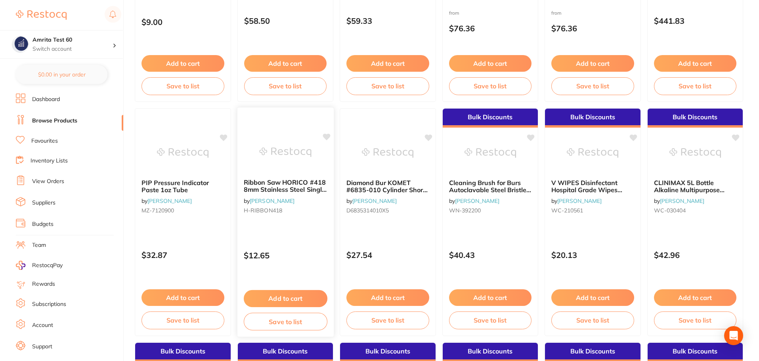
click at [307, 267] on div "Ribbon Saw HORICO #418 8mm Stainless Steel Single Sidex12 by Adam Dental H-RIBB…" at bounding box center [285, 222] width 97 height 230
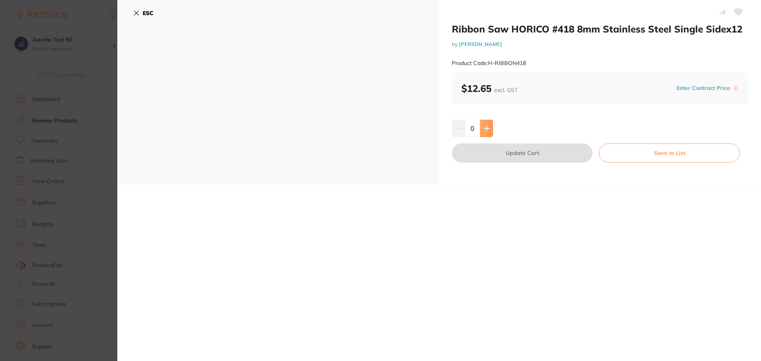
click at [488, 128] on icon at bounding box center [486, 128] width 5 height 5
type input "1"
click at [490, 152] on button "Update Cart" at bounding box center [522, 152] width 141 height 19
checkbox input "false"
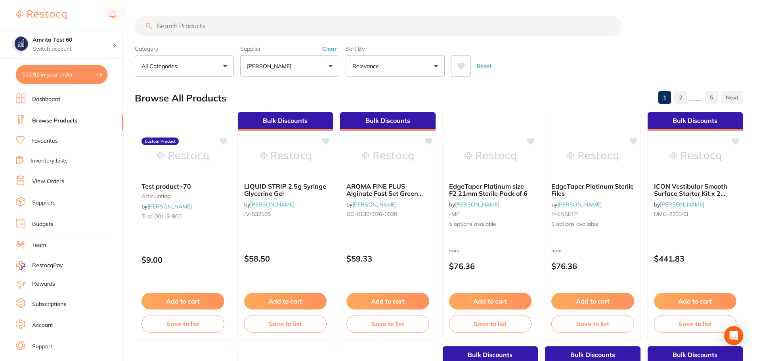
click at [294, 71] on button "[PERSON_NAME]" at bounding box center [289, 65] width 99 height 21
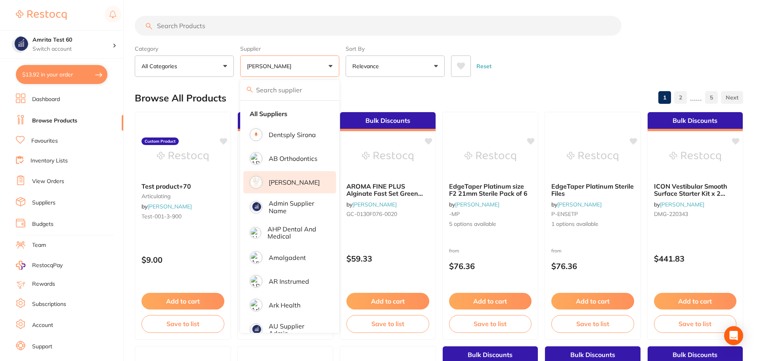
click at [292, 184] on p "[PERSON_NAME]" at bounding box center [294, 182] width 51 height 7
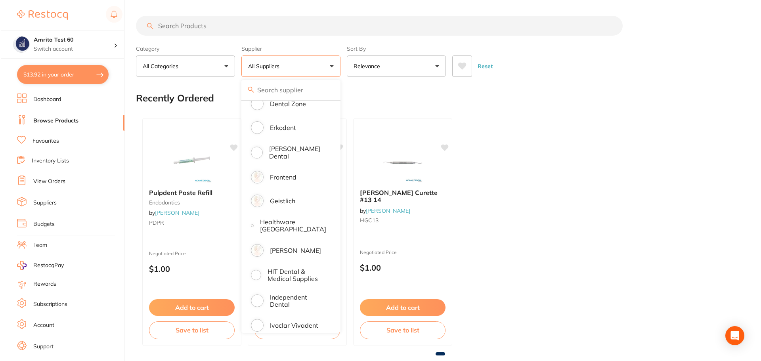
scroll to position [396, 0]
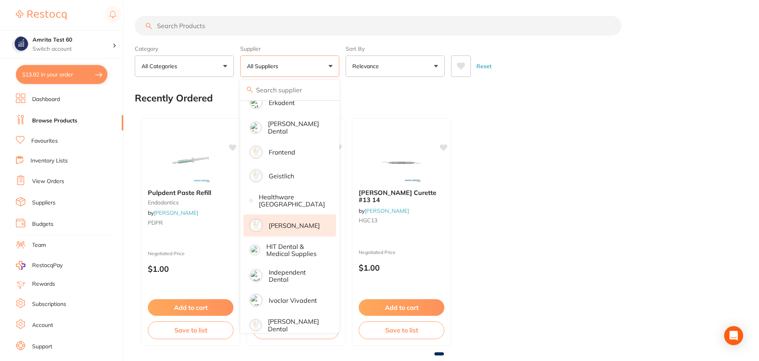
click at [296, 222] on p "[PERSON_NAME]" at bounding box center [294, 225] width 51 height 7
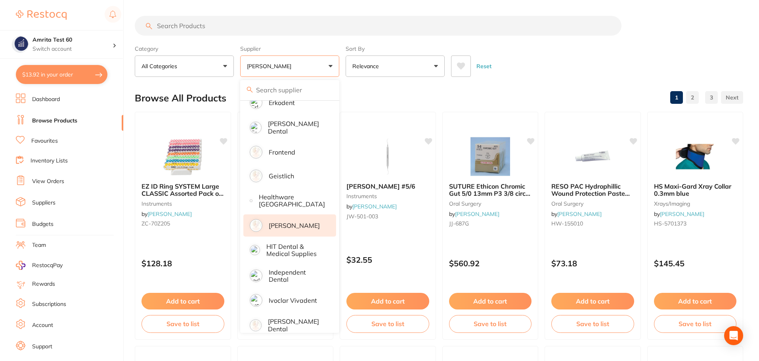
click at [514, 51] on div "Reset" at bounding box center [594, 63] width 286 height 28
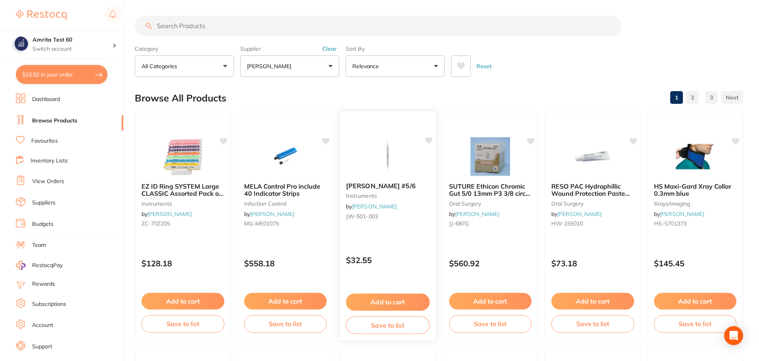
click at [400, 302] on button "Add to cart" at bounding box center [388, 302] width 84 height 17
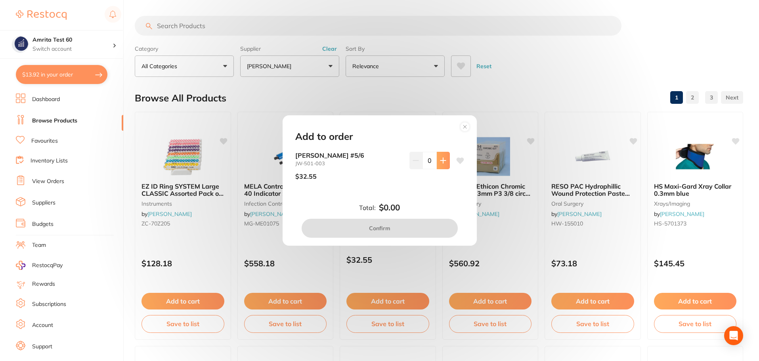
click at [440, 162] on icon at bounding box center [443, 160] width 6 height 6
type input "1"
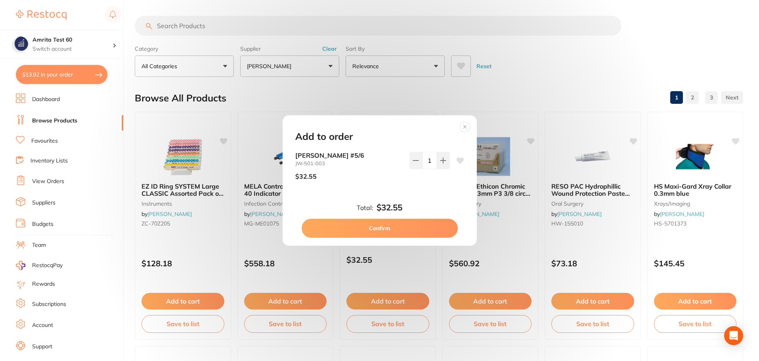
click at [417, 227] on button "Confirm" at bounding box center [380, 228] width 156 height 19
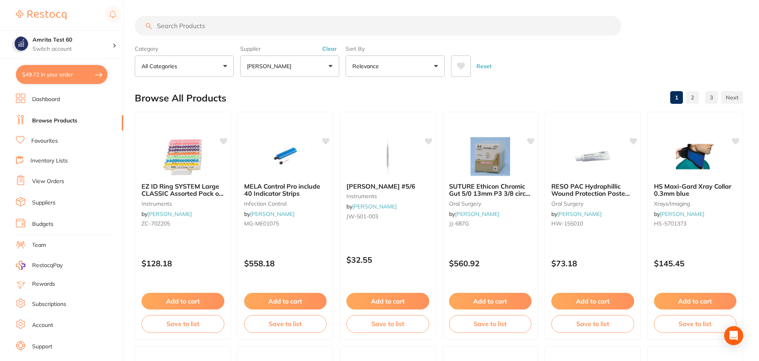
click at [91, 79] on button "$49.72 in your order" at bounding box center [62, 74] width 92 height 19
checkbox input "true"
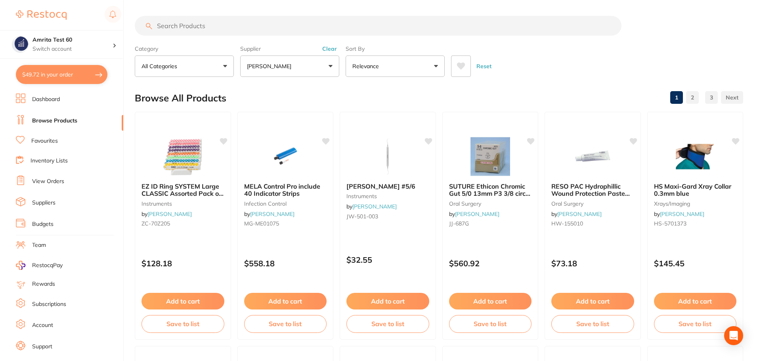
checkbox input "true"
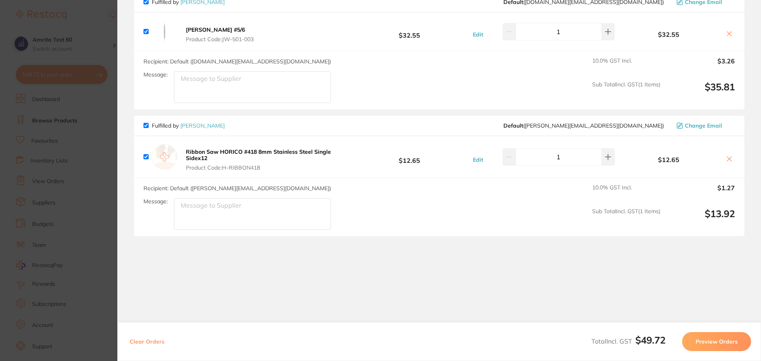
scroll to position [0, 0]
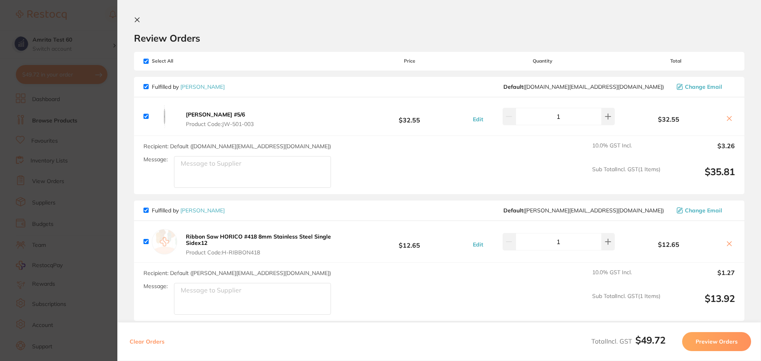
click at [724, 339] on button "Preview Orders" at bounding box center [716, 341] width 69 height 19
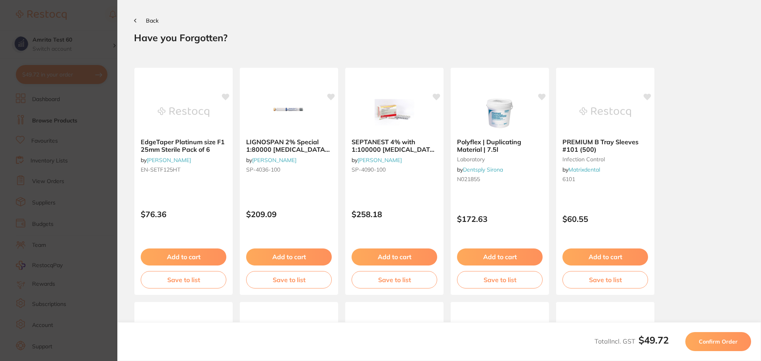
click at [724, 339] on span "Confirm Order" at bounding box center [718, 341] width 39 height 7
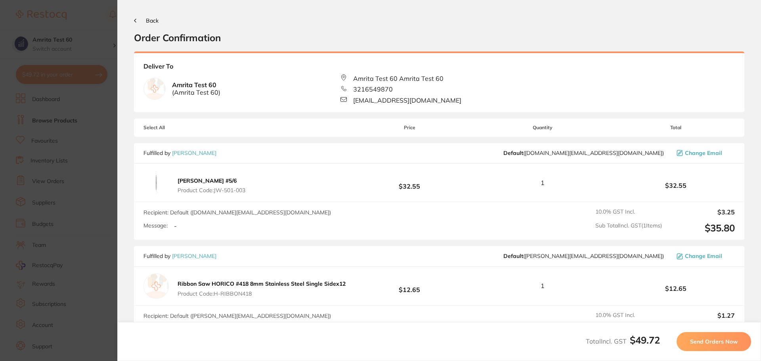
click at [724, 339] on span "Send Orders Now" at bounding box center [714, 341] width 48 height 7
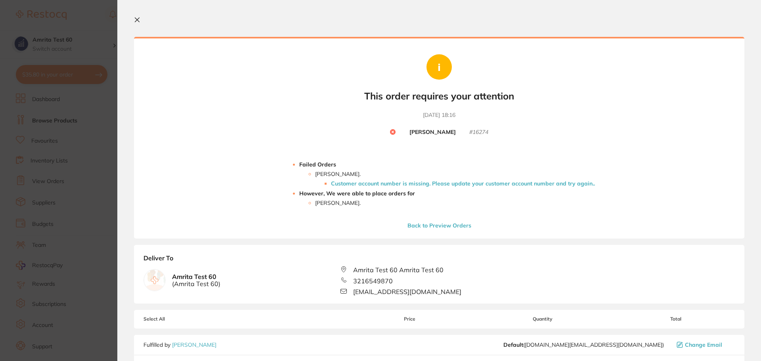
click at [422, 184] on li "Customer account number is missing. Please update your customer account number …" at bounding box center [463, 183] width 264 height 6
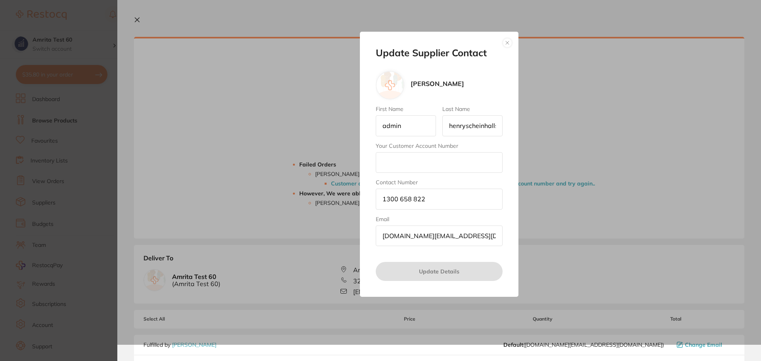
click at [391, 164] on input "Your Customer Account Number" at bounding box center [439, 162] width 127 height 21
type input "345"
click at [413, 273] on button "Update Details" at bounding box center [439, 271] width 127 height 19
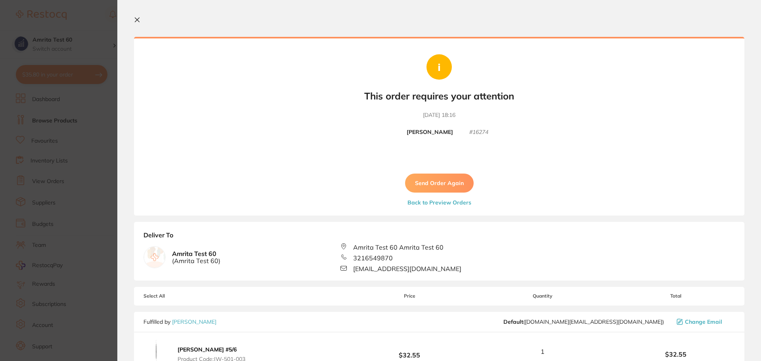
click at [432, 189] on button "Send Order Again" at bounding box center [439, 183] width 69 height 19
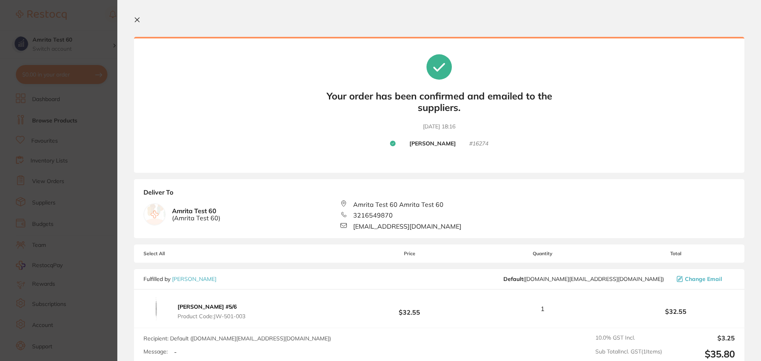
click at [138, 19] on icon at bounding box center [137, 20] width 4 height 4
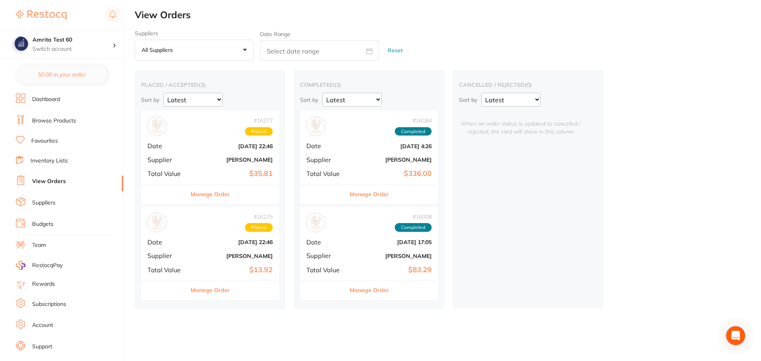
click at [218, 173] on b "$35.81" at bounding box center [232, 174] width 79 height 8
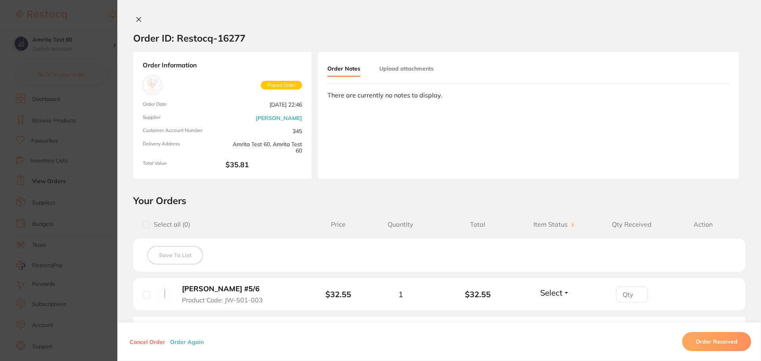
click at [69, 164] on section "Order ID: Restocq- 16277 Order Information Placed Order Order Date Aug 26 2025,…" at bounding box center [380, 180] width 761 height 361
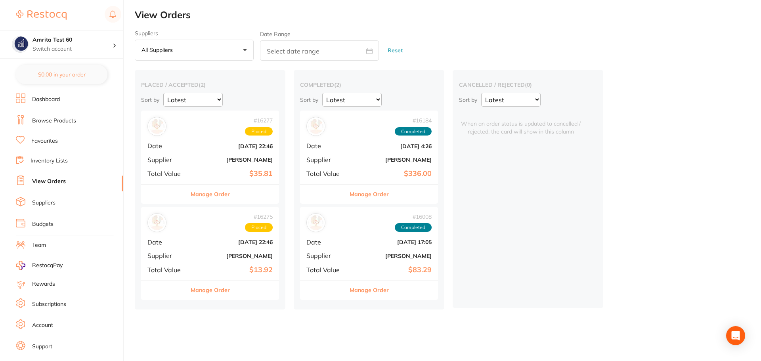
click at [222, 247] on div "# 16275 Placed Date Aug 26 2025, 22:46 Supplier Adam Dental Total Value $13.92" at bounding box center [210, 243] width 138 height 73
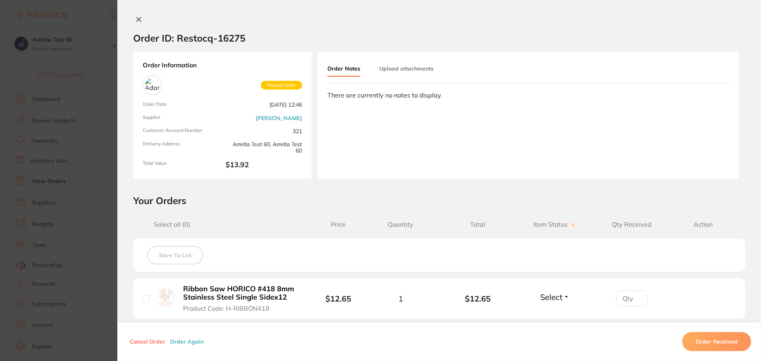
click at [84, 191] on section "Order ID: Restocq- 16275 Order Information Placed Order Order Date Aug 26 2025,…" at bounding box center [380, 180] width 761 height 361
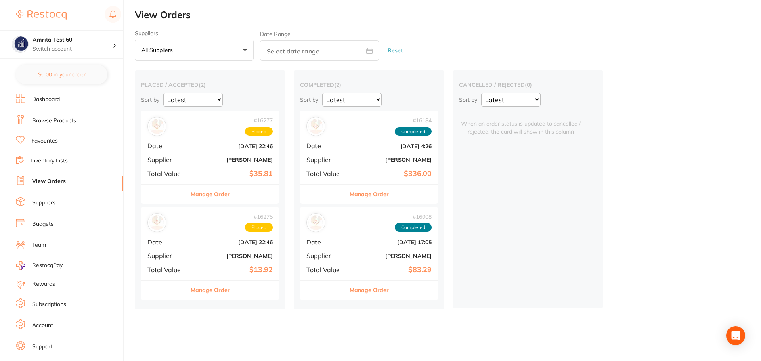
click at [226, 197] on button "Manage Order" at bounding box center [210, 194] width 39 height 19
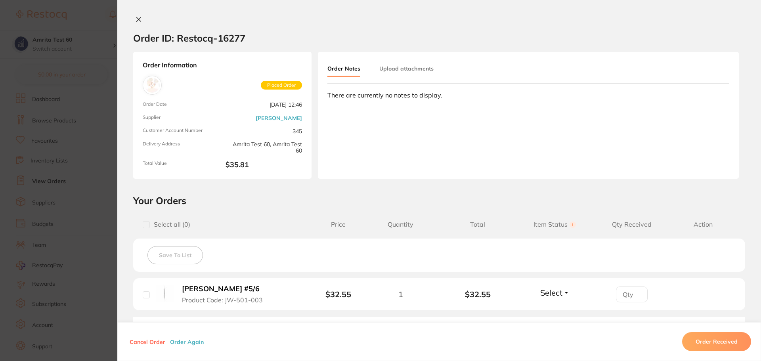
click at [138, 21] on icon at bounding box center [139, 19] width 6 height 6
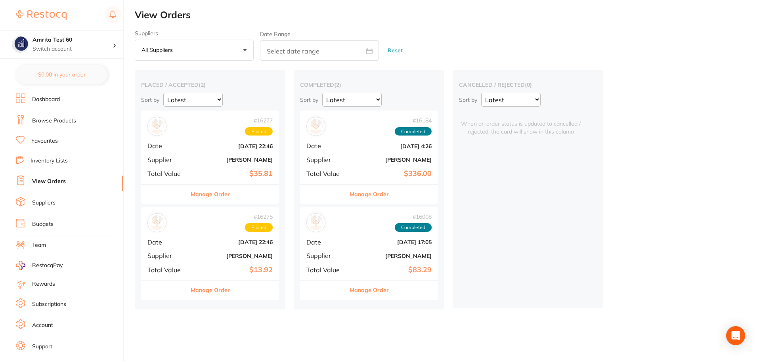
click at [198, 103] on select "Latest Notification" at bounding box center [192, 100] width 59 height 14
click at [246, 86] on h2 "placed / accepted ( 2 )" at bounding box center [210, 84] width 138 height 7
click at [520, 98] on select "Latest Notification" at bounding box center [510, 100] width 59 height 14
click at [481, 93] on select "Latest Notification" at bounding box center [510, 100] width 59 height 14
click at [513, 102] on select "Latest Notification" at bounding box center [510, 100] width 59 height 14
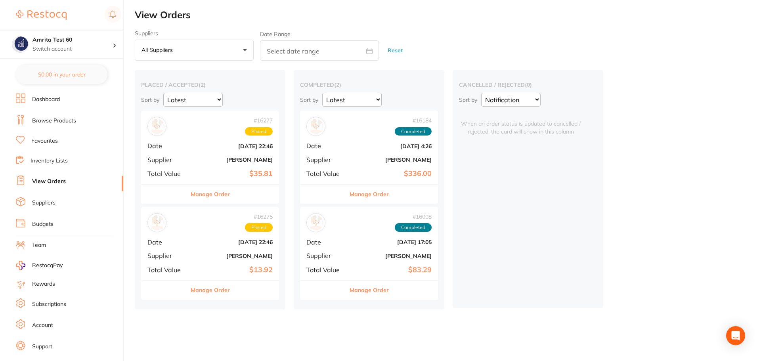
select select "Latest"
click at [481, 93] on select "Latest Notification" at bounding box center [510, 100] width 59 height 14
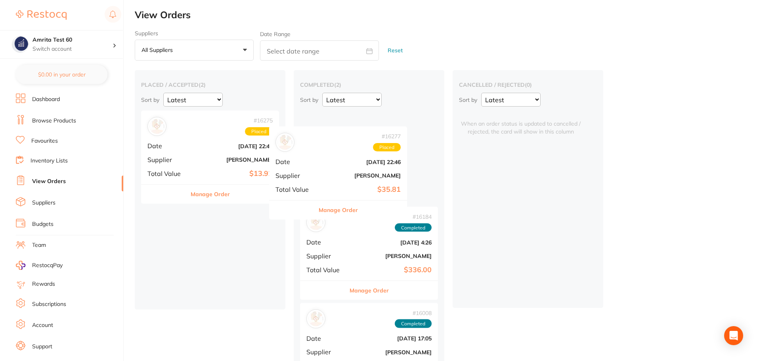
drag, startPoint x: 225, startPoint y: 164, endPoint x: 320, endPoint y: 172, distance: 95.1
click at [352, 174] on div "placed / accepted ( 2 ) Sort by Latest Notification # 16277 Placed Date Aug 26 …" at bounding box center [447, 237] width 624 height 335
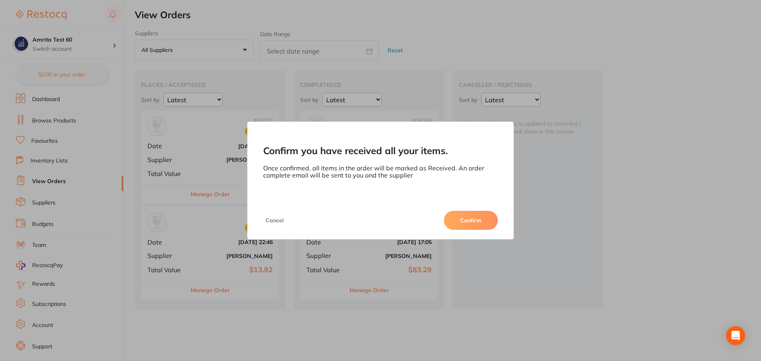
click at [472, 224] on button "Confirm" at bounding box center [471, 220] width 54 height 19
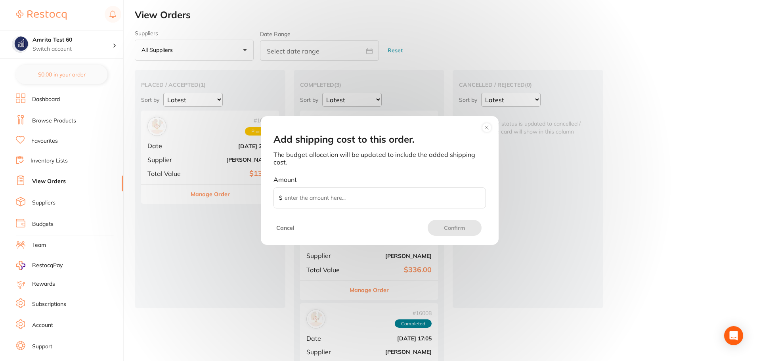
click at [287, 223] on button "Cancel" at bounding box center [285, 228] width 23 height 16
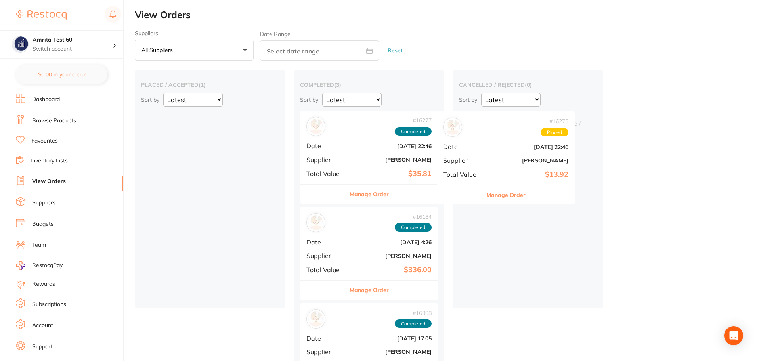
drag, startPoint x: 208, startPoint y: 156, endPoint x: 509, endPoint y: 151, distance: 301.2
click at [509, 151] on div "placed / accepted ( 1 ) Sort by Latest Notification # 16275 Placed Date Aug 26 …" at bounding box center [447, 237] width 624 height 335
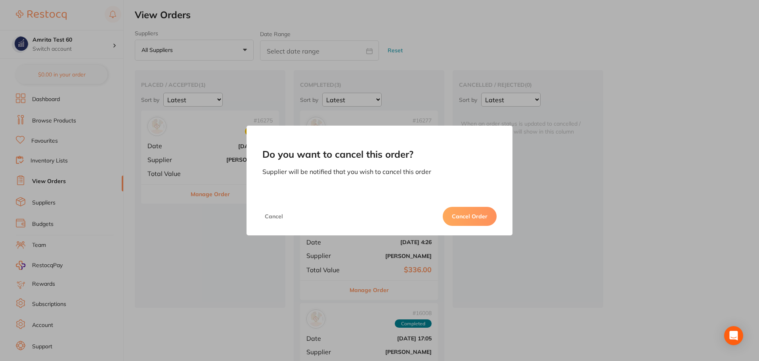
click at [473, 222] on button "Cancel Order" at bounding box center [470, 216] width 54 height 19
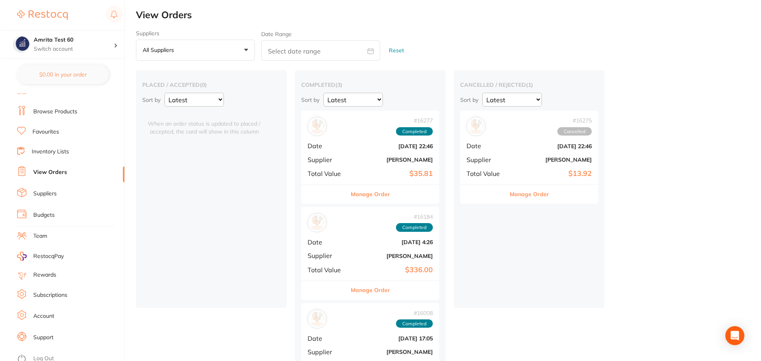
scroll to position [13, 0]
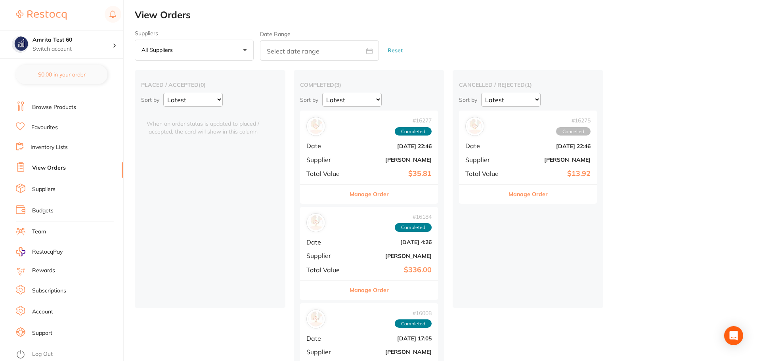
click at [41, 354] on link "Log Out" at bounding box center [42, 354] width 21 height 8
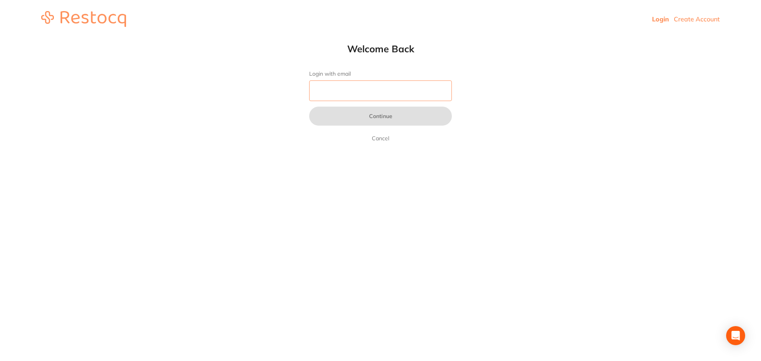
click at [348, 89] on input "Login with email" at bounding box center [380, 90] width 143 height 21
paste input "[EMAIL_ADDRESS][DOMAIN_NAME]"
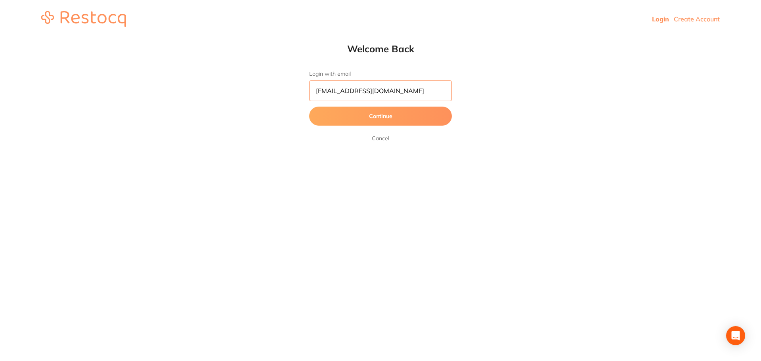
type input "[EMAIL_ADDRESS][DOMAIN_NAME]"
click at [309, 107] on button "Continue" at bounding box center [380, 116] width 143 height 19
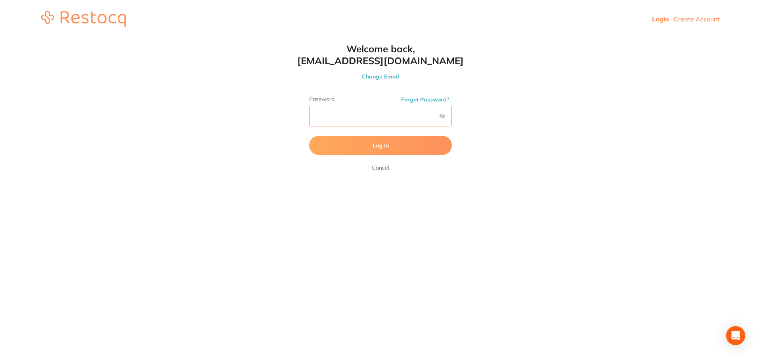
click at [309, 136] on button "Log In" at bounding box center [380, 145] width 143 height 19
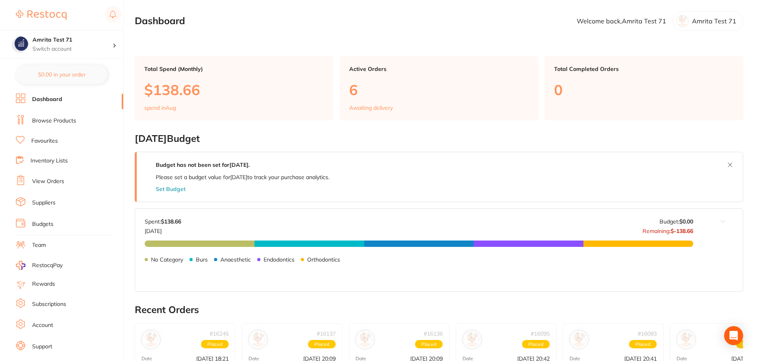
click at [46, 119] on link "Browse Products" at bounding box center [54, 121] width 44 height 8
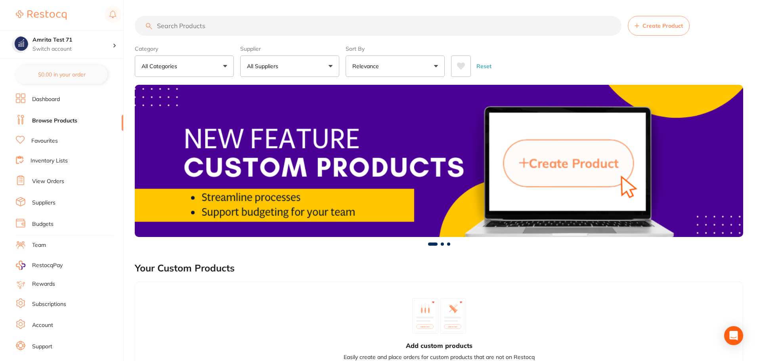
click at [270, 69] on p "All Suppliers" at bounding box center [264, 66] width 34 height 8
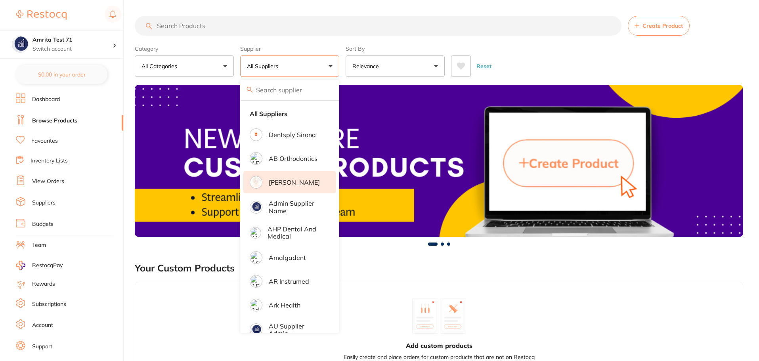
click at [277, 181] on p "[PERSON_NAME]" at bounding box center [294, 182] width 51 height 7
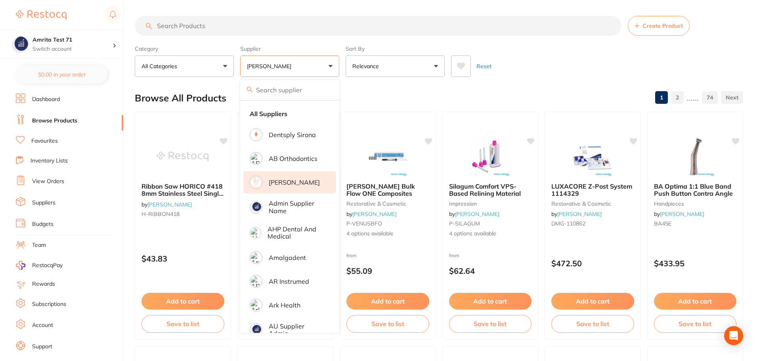
click at [343, 67] on div "Category All Categories All Categories anaesthetic articulating burs crown & br…" at bounding box center [439, 59] width 608 height 35
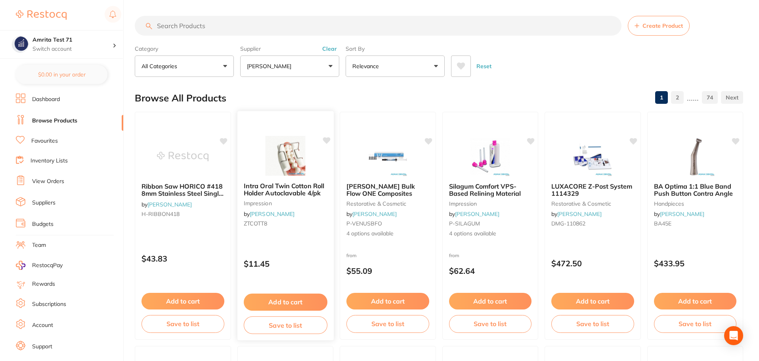
click at [298, 304] on button "Add to cart" at bounding box center [285, 302] width 84 height 17
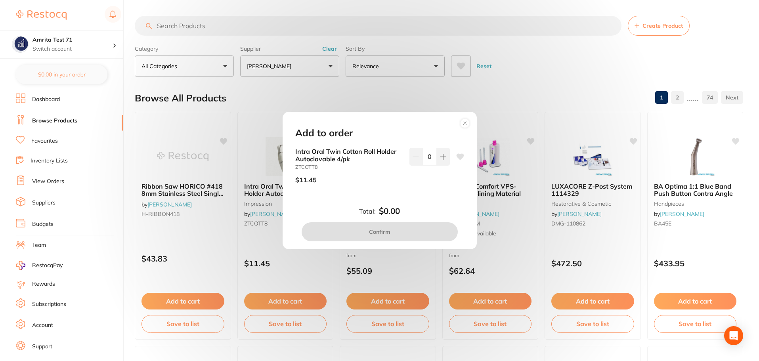
click at [440, 159] on icon at bounding box center [443, 157] width 6 height 6
type input "1"
click at [428, 231] on button "Confirm" at bounding box center [380, 231] width 156 height 19
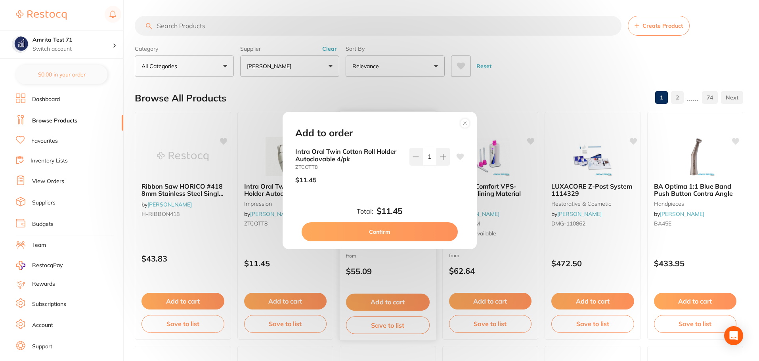
checkbox input "false"
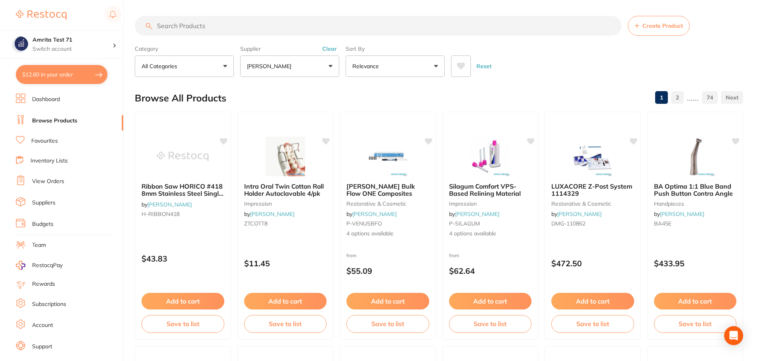
click at [301, 70] on button "[PERSON_NAME]" at bounding box center [289, 65] width 99 height 21
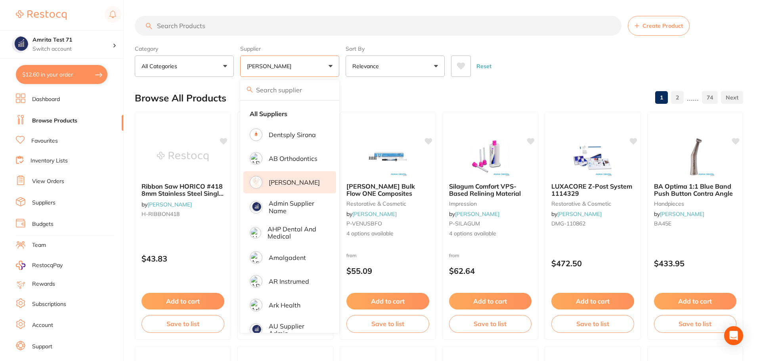
click at [291, 180] on p "[PERSON_NAME]" at bounding box center [294, 182] width 51 height 7
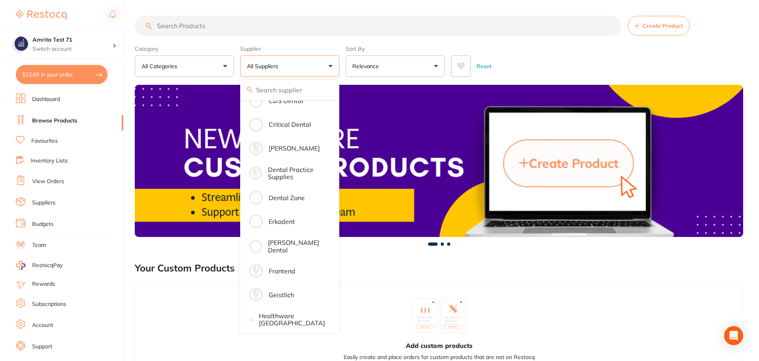
scroll to position [396, 0]
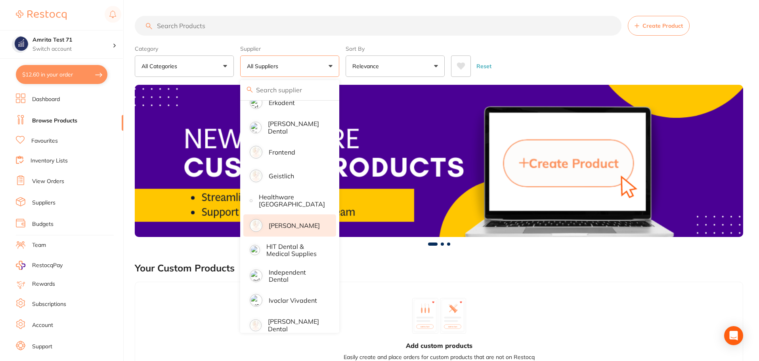
click at [297, 232] on li "[PERSON_NAME]" at bounding box center [289, 225] width 93 height 22
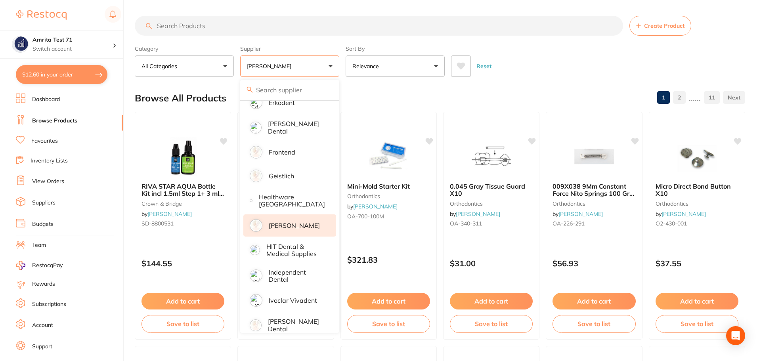
click at [343, 68] on div "Category All Categories All Categories anaesthetic articulating burs CAD/CAM cr…" at bounding box center [440, 59] width 610 height 35
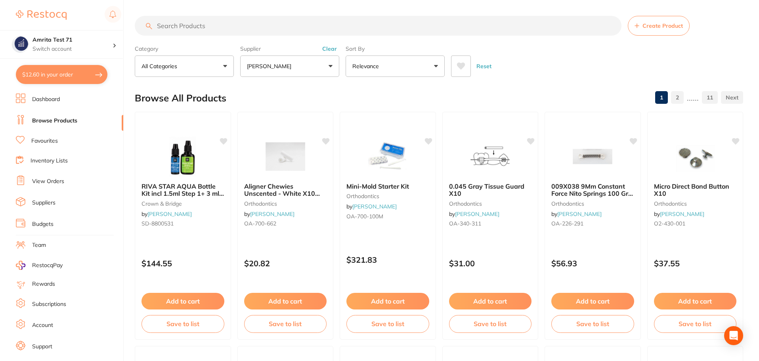
drag, startPoint x: 314, startPoint y: 300, endPoint x: 398, endPoint y: 229, distance: 109.7
click at [314, 300] on button "Add to cart" at bounding box center [285, 301] width 83 height 17
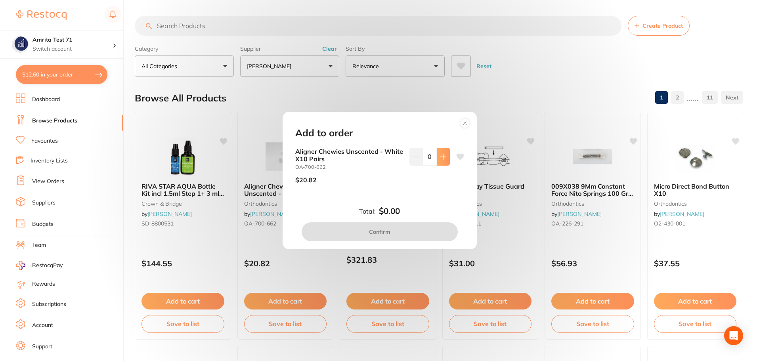
click at [440, 160] on icon at bounding box center [443, 157] width 6 height 6
type input "1"
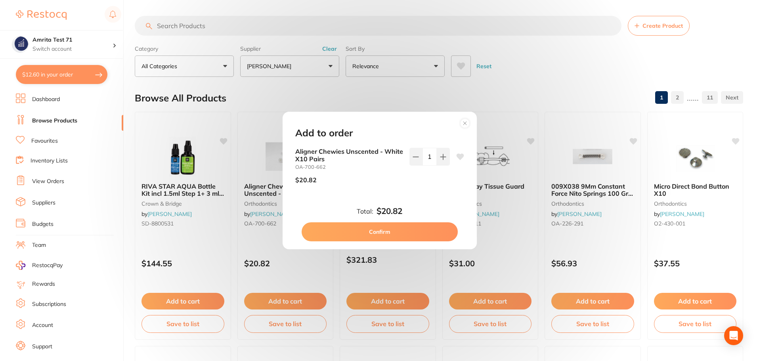
click at [400, 233] on button "Confirm" at bounding box center [380, 231] width 156 height 19
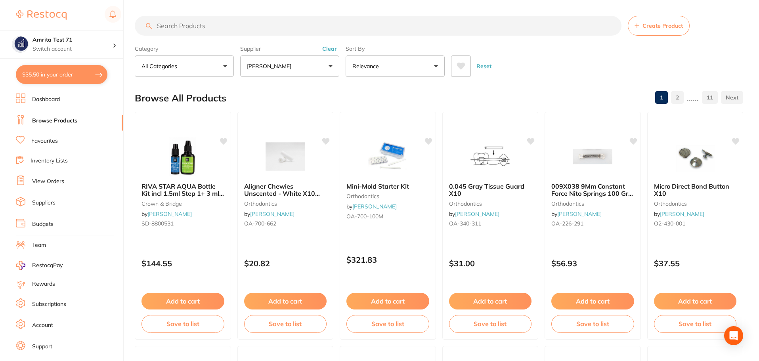
click at [59, 77] on button "$35.50 in your order" at bounding box center [62, 74] width 92 height 19
checkbox input "true"
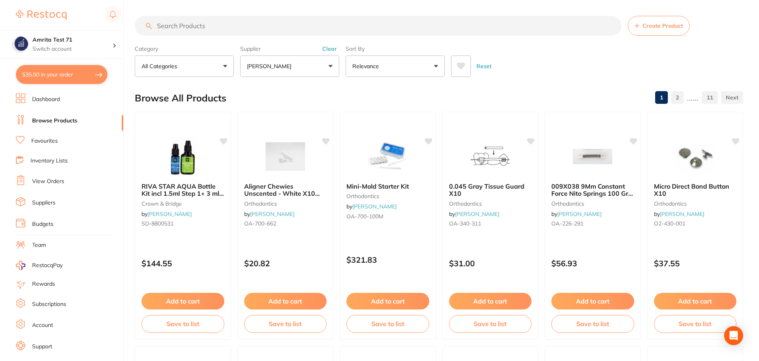
checkbox input "true"
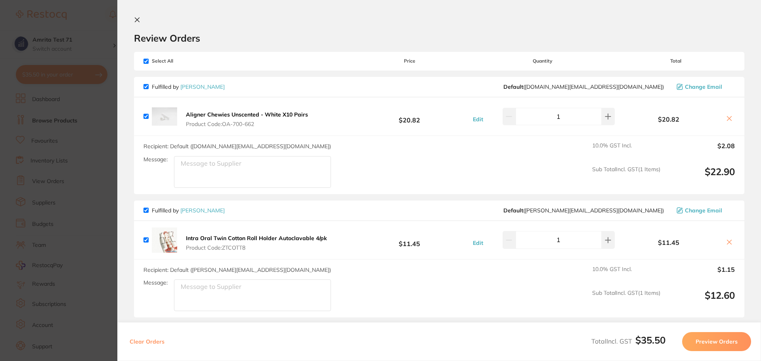
click at [690, 354] on div "Clear Orders Total Incl. GST $35.50 Preview Orders" at bounding box center [439, 341] width 644 height 39
click at [699, 344] on button "Preview Orders" at bounding box center [716, 341] width 69 height 19
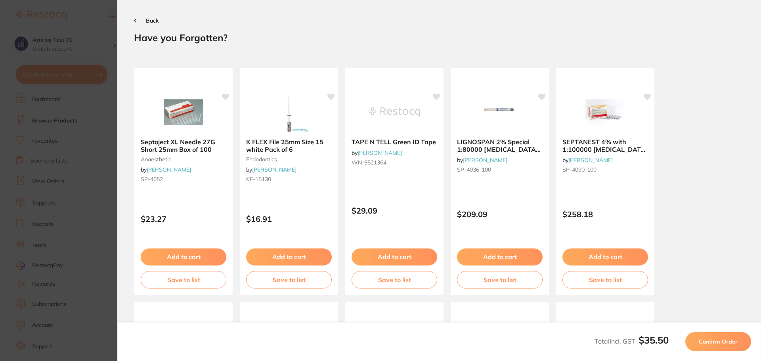
click at [699, 344] on button "Confirm Order" at bounding box center [718, 341] width 66 height 19
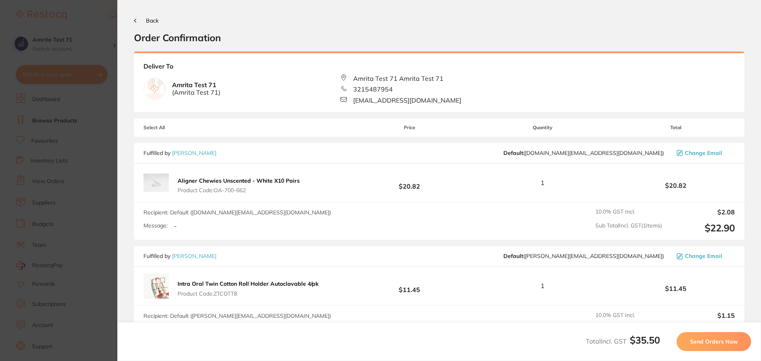
click at [699, 344] on span "Send Orders Now" at bounding box center [714, 341] width 48 height 7
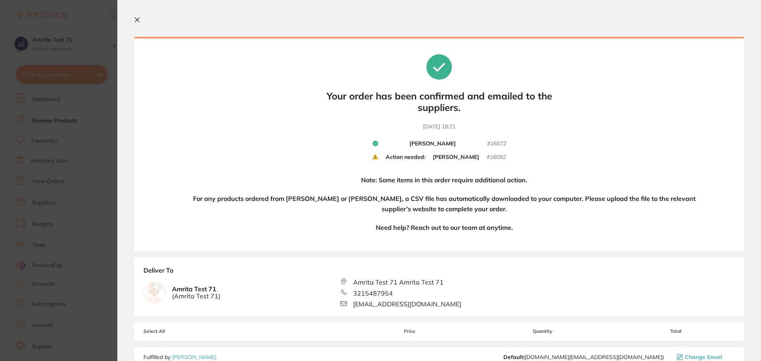
click at [136, 19] on icon at bounding box center [137, 20] width 4 height 4
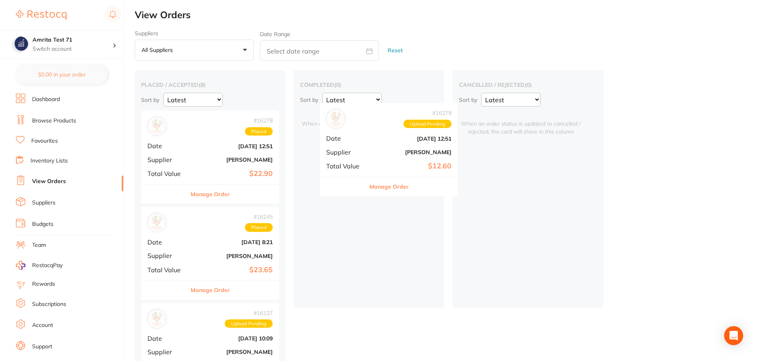
drag, startPoint x: 212, startPoint y: 154, endPoint x: 391, endPoint y: 145, distance: 179.4
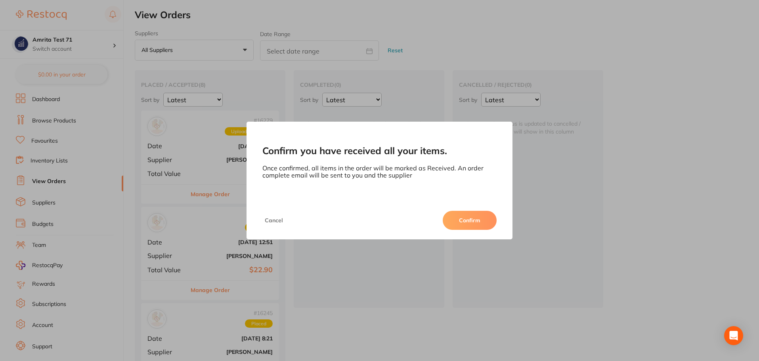
click at [460, 222] on button "Confirm" at bounding box center [470, 220] width 54 height 19
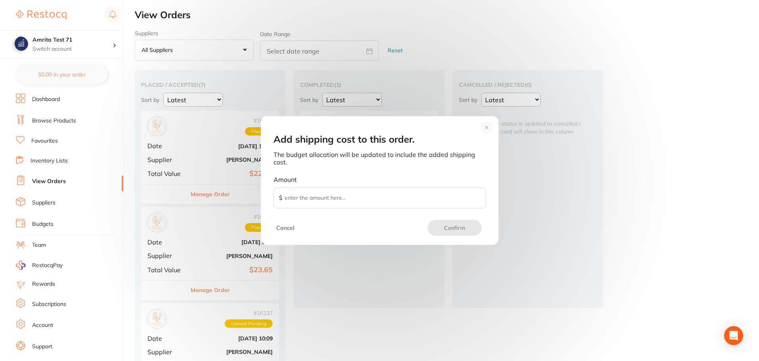
click at [285, 230] on button "Cancel" at bounding box center [285, 228] width 23 height 16
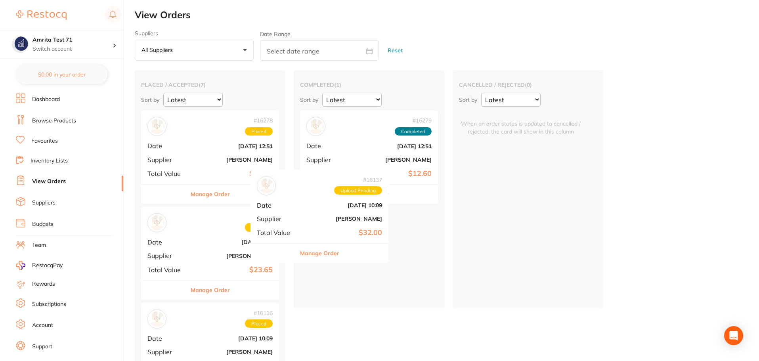
scroll to position [1, 0]
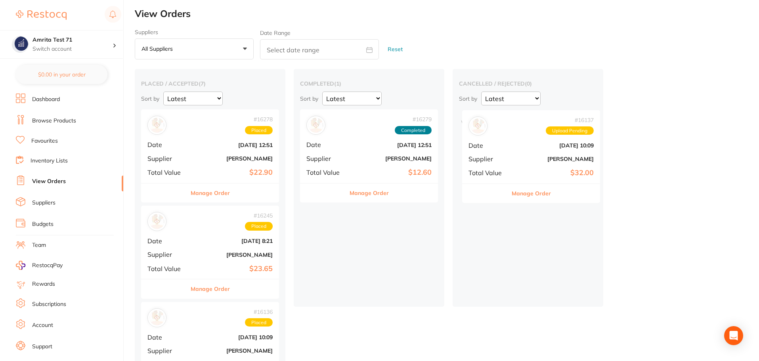
drag, startPoint x: 200, startPoint y: 338, endPoint x: 524, endPoint y: 138, distance: 381.5
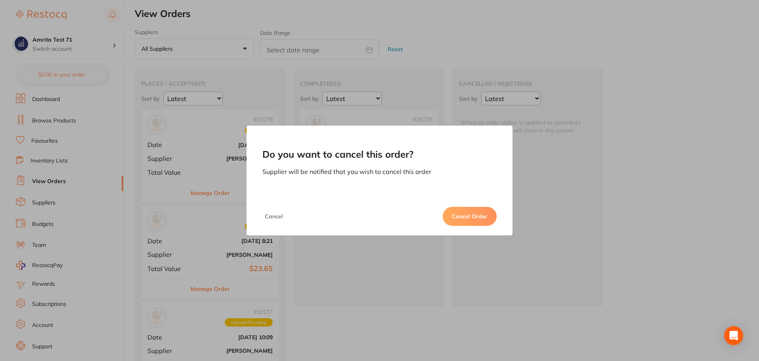
click at [464, 220] on button "Cancel Order" at bounding box center [470, 216] width 54 height 19
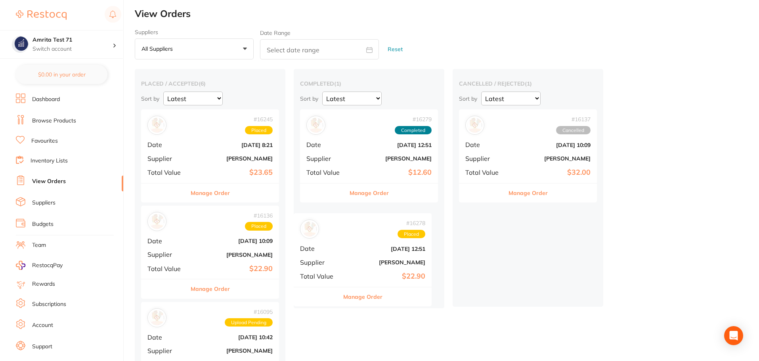
drag, startPoint x: 214, startPoint y: 144, endPoint x: 374, endPoint y: 240, distance: 186.1
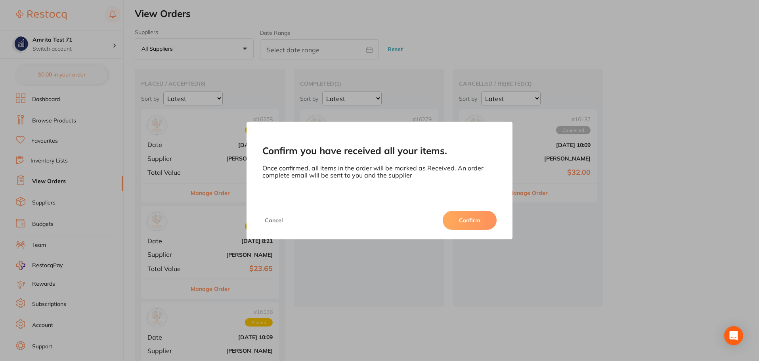
click at [479, 221] on button "Confirm" at bounding box center [470, 220] width 54 height 19
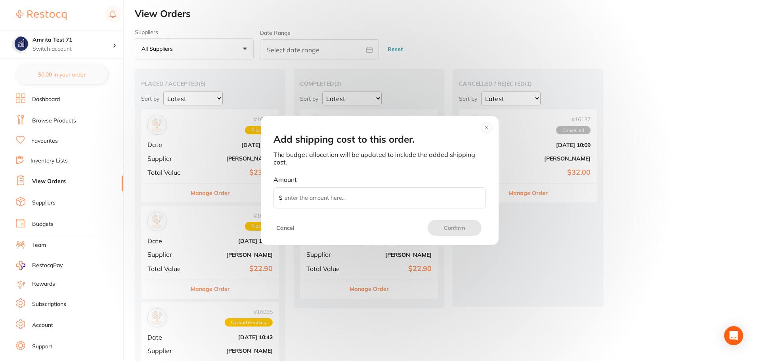
click at [283, 226] on button "Cancel" at bounding box center [285, 228] width 23 height 16
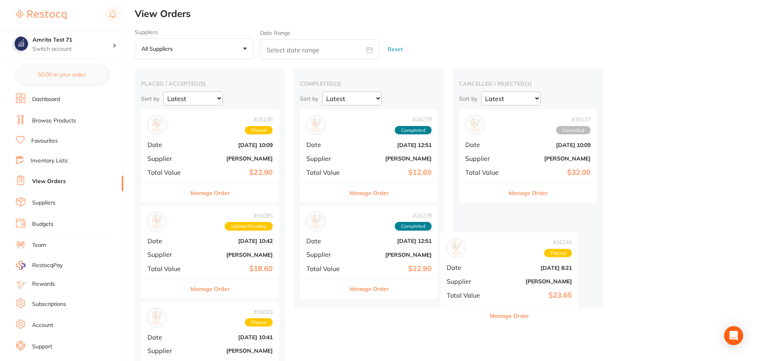
scroll to position [4, 0]
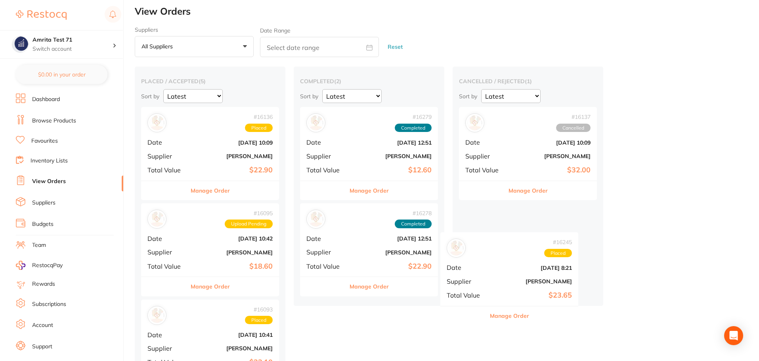
drag, startPoint x: 218, startPoint y: 160, endPoint x: 511, endPoint y: 262, distance: 310.6
click at [518, 277] on div "placed / accepted ( 5 ) Sort by Latest Notification # 16245 Placed Date Aug 18 …" at bounding box center [447, 330] width 624 height 527
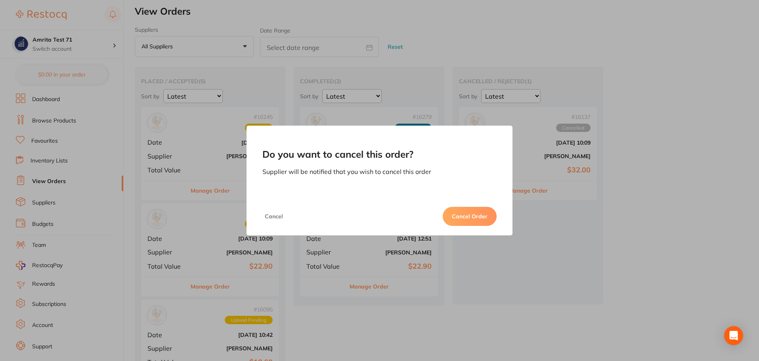
click at [470, 212] on button "Cancel Order" at bounding box center [470, 216] width 54 height 19
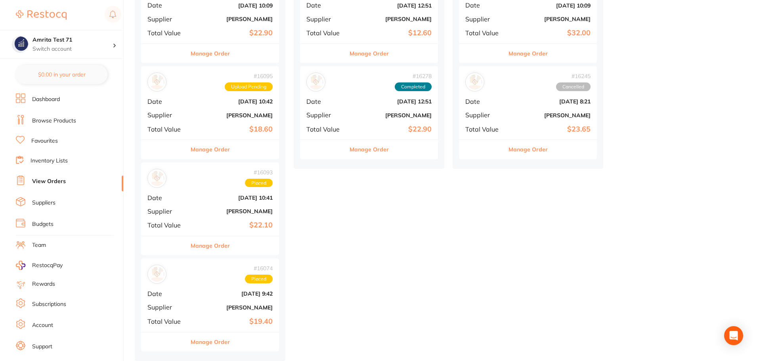
scroll to position [0, 0]
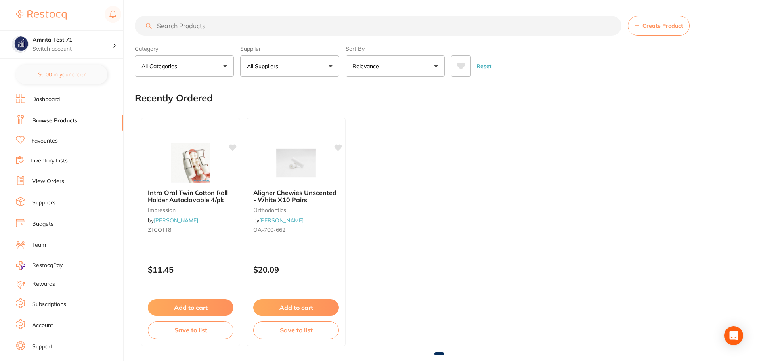
click at [59, 183] on link "View Orders" at bounding box center [48, 182] width 32 height 8
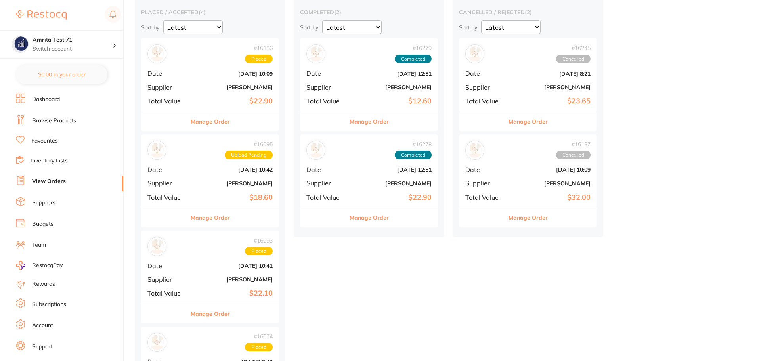
scroll to position [143, 0]
